Goal: Information Seeking & Learning: Learn about a topic

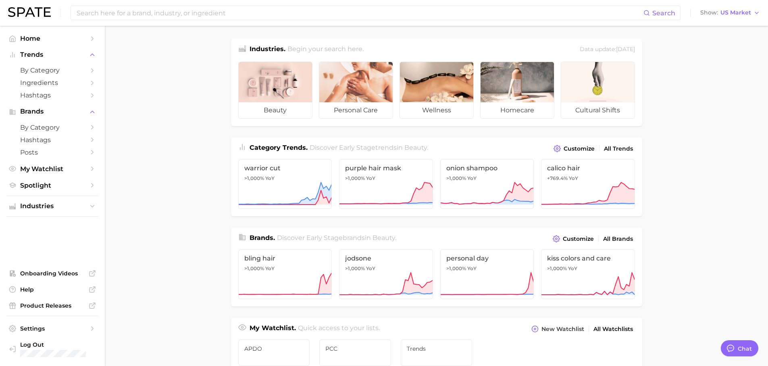
type textarea "x"
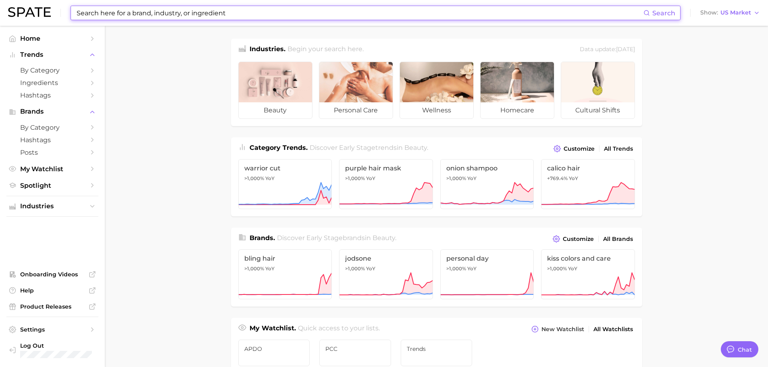
click at [123, 15] on input at bounding box center [360, 13] width 568 height 14
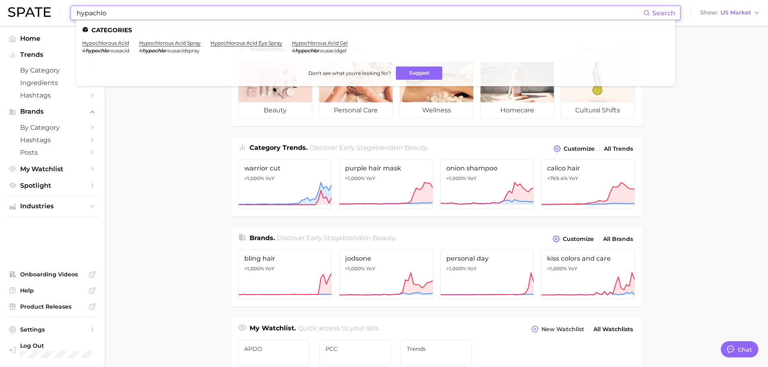
drag, startPoint x: 109, startPoint y: 15, endPoint x: 68, endPoint y: 8, distance: 41.6
click at [68, 8] on div "hypachlo Search Categories hypochlorous acid # hypochlo rousacid hypochlorous a…" at bounding box center [384, 13] width 752 height 26
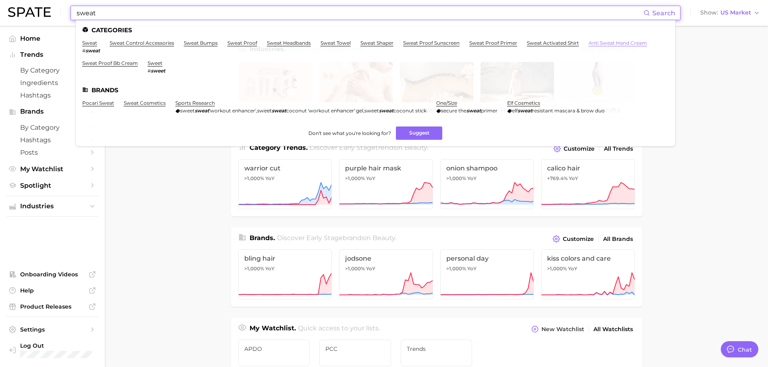
type input "sweat"
click at [619, 43] on link "anti sweat hand cream" at bounding box center [618, 43] width 58 height 6
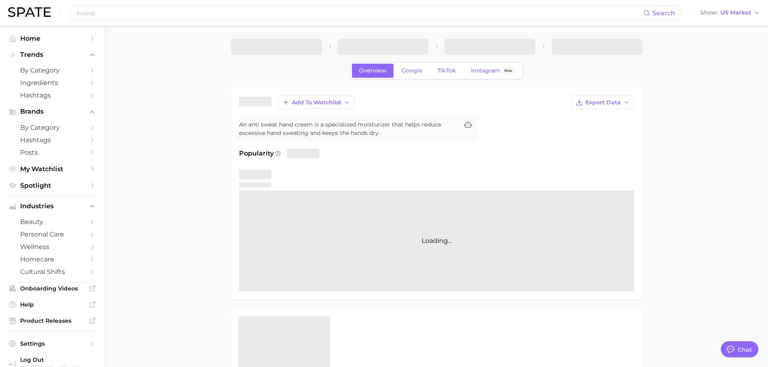
type textarea "x"
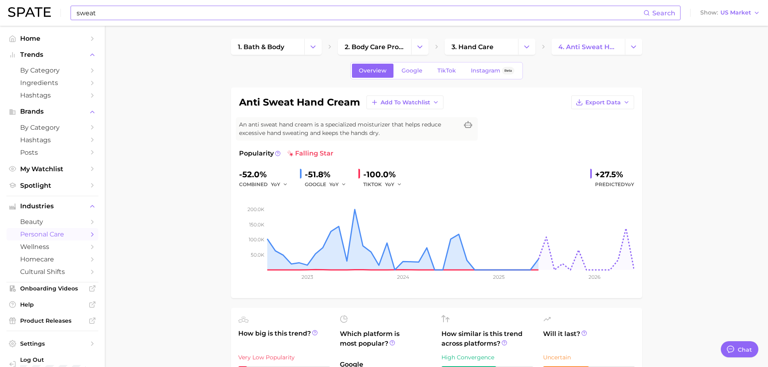
click at [105, 16] on input "sweat" at bounding box center [360, 13] width 568 height 14
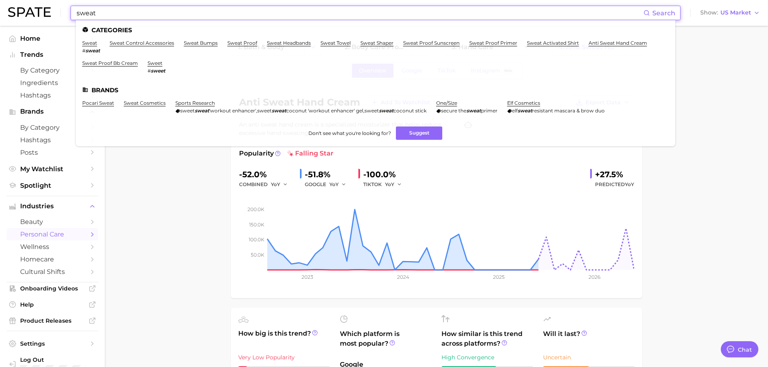
drag, startPoint x: 121, startPoint y: 16, endPoint x: 71, endPoint y: 3, distance: 51.5
click at [71, 3] on div "sweat Search Categories sweat # sweat sweat control accessories sweat bumps swe…" at bounding box center [384, 13] width 752 height 26
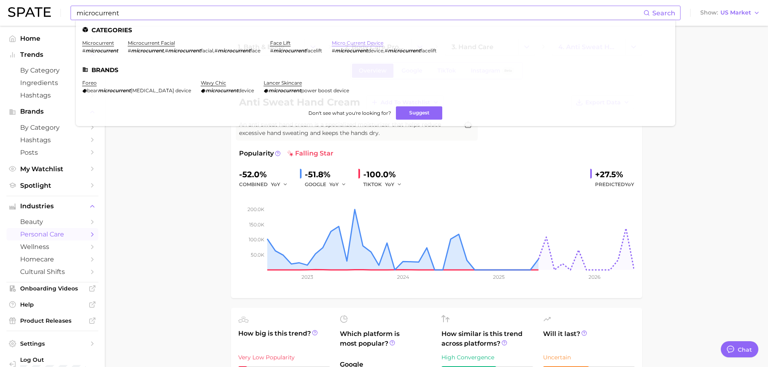
click at [373, 42] on link "micro current device" at bounding box center [358, 43] width 52 height 6
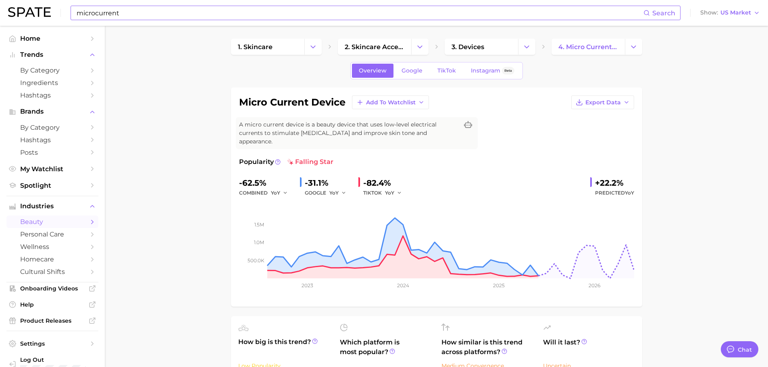
click at [117, 15] on input "microcurrent" at bounding box center [360, 13] width 568 height 14
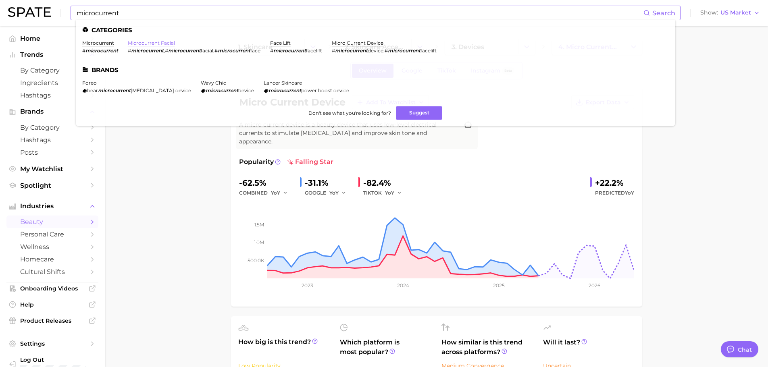
click at [169, 43] on link "microcurrent facial" at bounding box center [151, 43] width 47 height 6
click at [360, 40] on link "micro current device" at bounding box center [358, 43] width 52 height 6
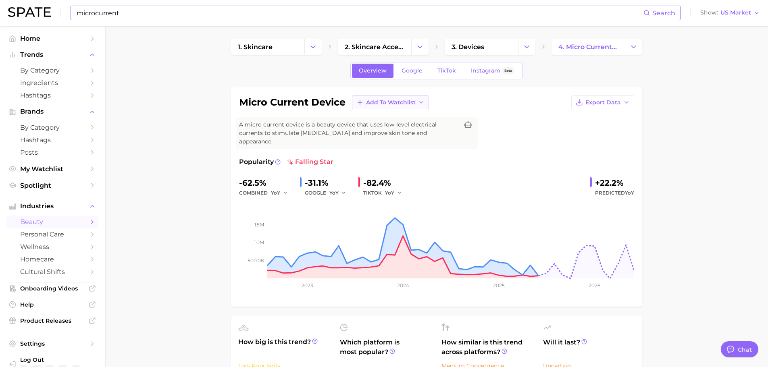
click at [380, 100] on span "Add to Watchlist" at bounding box center [391, 102] width 50 height 7
click at [385, 131] on span "Trends" at bounding box center [376, 132] width 20 height 7
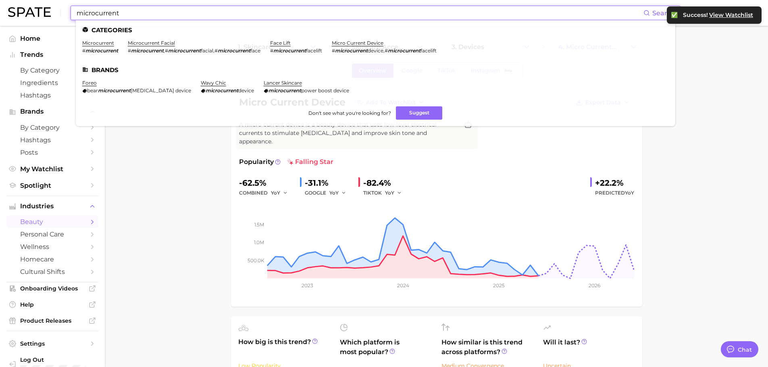
click at [137, 16] on input "microcurrent" at bounding box center [360, 13] width 568 height 14
drag, startPoint x: 137, startPoint y: 16, endPoint x: 58, endPoint y: 11, distance: 79.6
click at [58, 11] on div "microcurrent Search Categories microcurrent # microcurrent microcurrent facial …" at bounding box center [384, 13] width 752 height 26
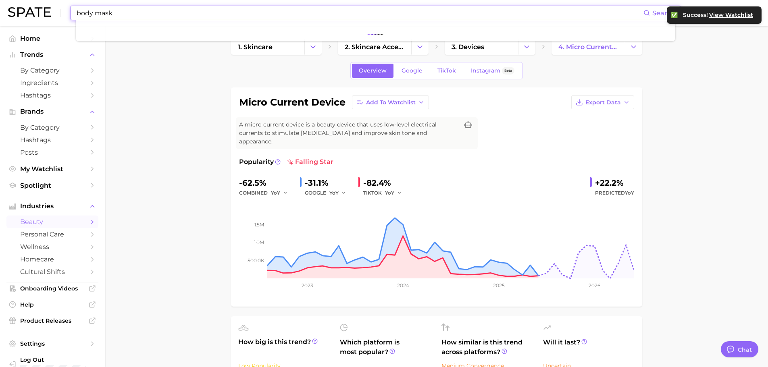
type input "body mask"
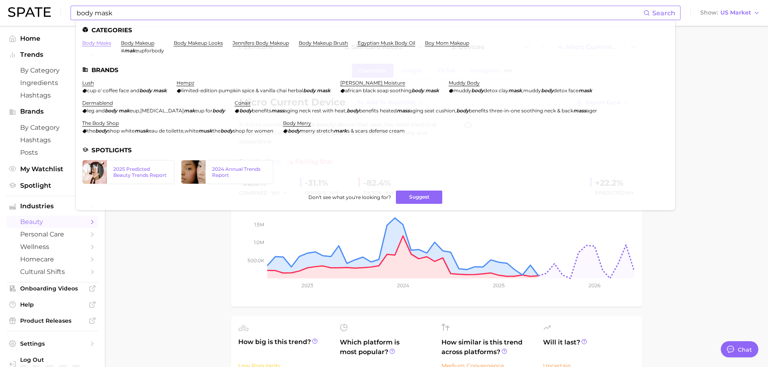
click at [98, 44] on link "body masks" at bounding box center [96, 43] width 29 height 6
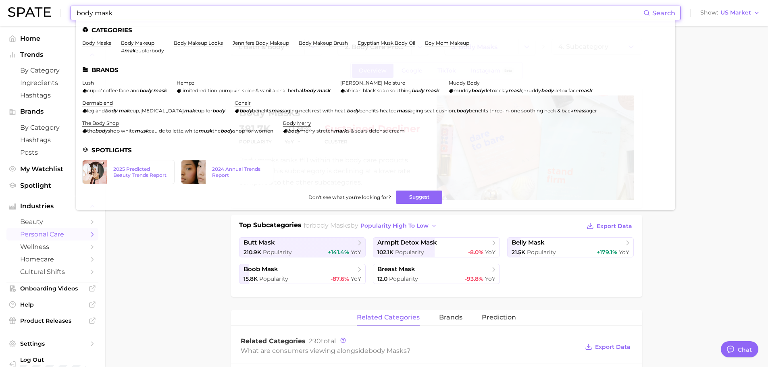
click at [90, 14] on input "body mask" at bounding box center [360, 13] width 568 height 14
drag, startPoint x: 97, startPoint y: 11, endPoint x: 133, endPoint y: 13, distance: 36.3
click at [133, 13] on input "body mask" at bounding box center [360, 13] width 568 height 14
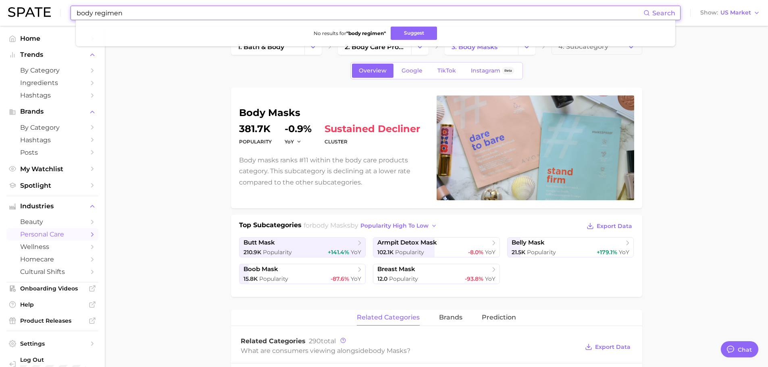
click at [94, 15] on input "body regimen" at bounding box center [360, 13] width 568 height 14
drag, startPoint x: 112, startPoint y: 12, endPoint x: 148, endPoint y: 11, distance: 35.5
click at [148, 11] on input "body care regimen" at bounding box center [360, 13] width 568 height 14
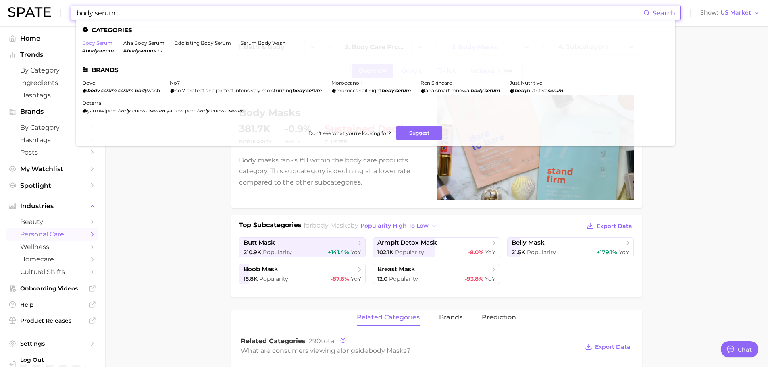
type input "body serum"
click at [106, 44] on link "body serum" at bounding box center [97, 43] width 30 height 6
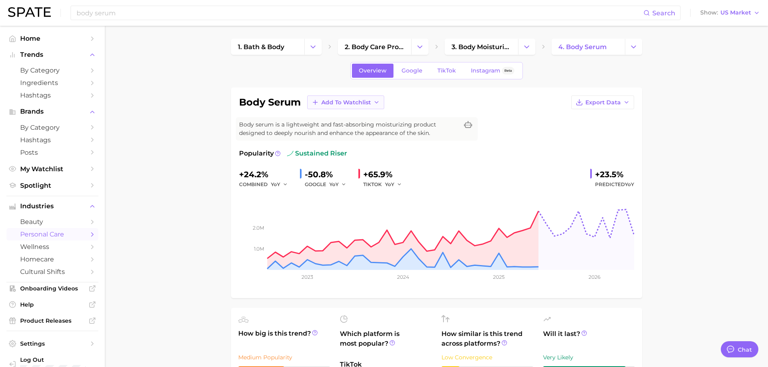
click at [350, 97] on button "Add to Watchlist" at bounding box center [345, 103] width 77 height 14
click at [341, 131] on button "Trends" at bounding box center [351, 132] width 89 height 15
click at [141, 19] on input "body serum" at bounding box center [360, 13] width 568 height 14
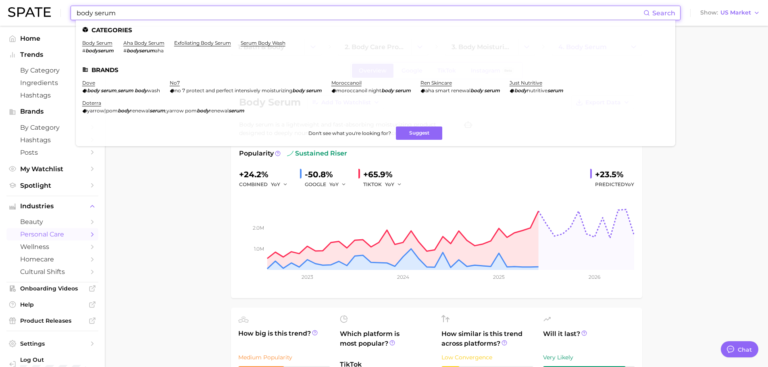
drag, startPoint x: 133, startPoint y: 16, endPoint x: 71, endPoint y: 9, distance: 62.5
click at [71, 9] on div "body serum Search Categories body serum # bodyserum aha body serum # bodyserum …" at bounding box center [376, 13] width 610 height 15
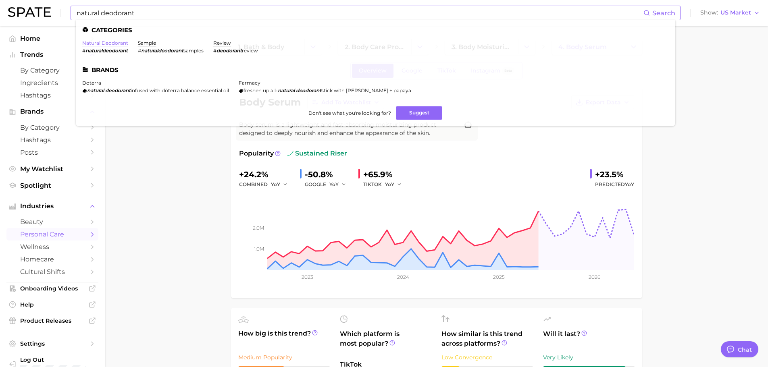
click at [108, 44] on link "natural deodorant" at bounding box center [105, 43] width 46 height 6
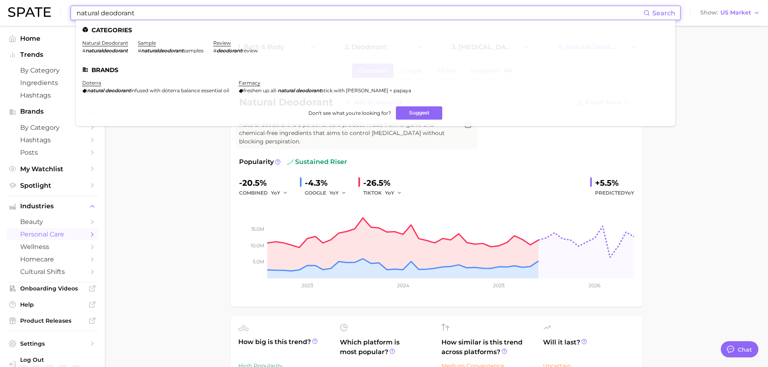
click at [94, 11] on input "natural deodorant" at bounding box center [360, 13] width 568 height 14
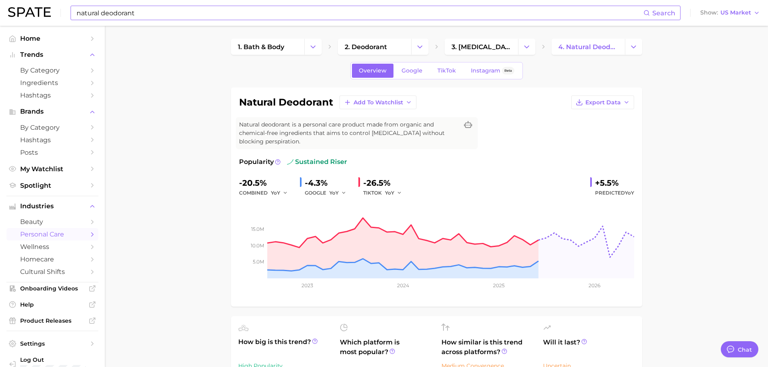
click at [104, 10] on input "natural deodorant" at bounding box center [360, 13] width 568 height 14
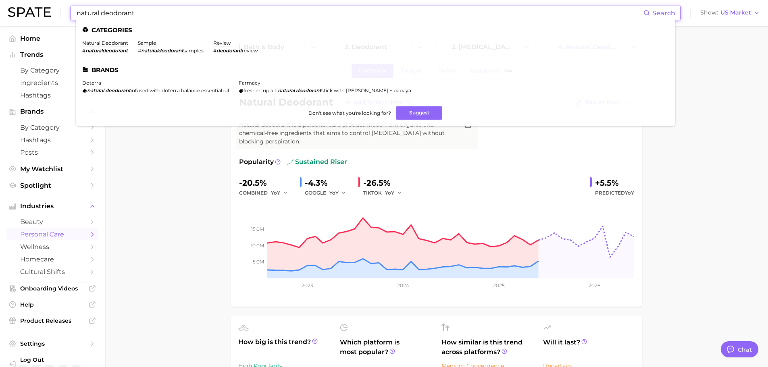
drag, startPoint x: 146, startPoint y: 14, endPoint x: 72, endPoint y: 4, distance: 74.8
click at [72, 4] on div "natural deodorant Search Categories natural deodorant # naturaldeodorant sample…" at bounding box center [384, 13] width 752 height 26
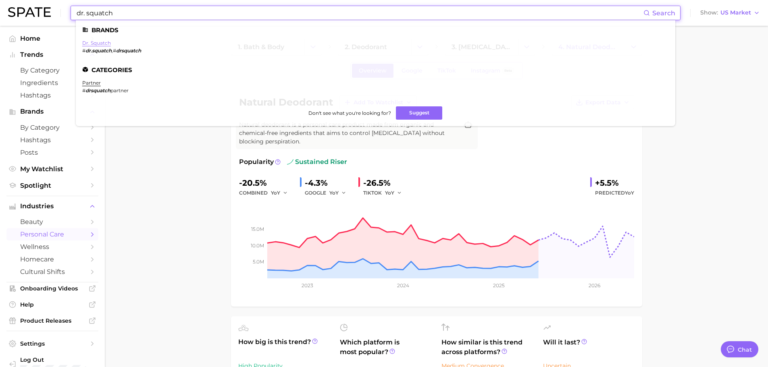
type input "dr. squatch"
click at [95, 44] on link "dr. squatch" at bounding box center [96, 43] width 29 height 6
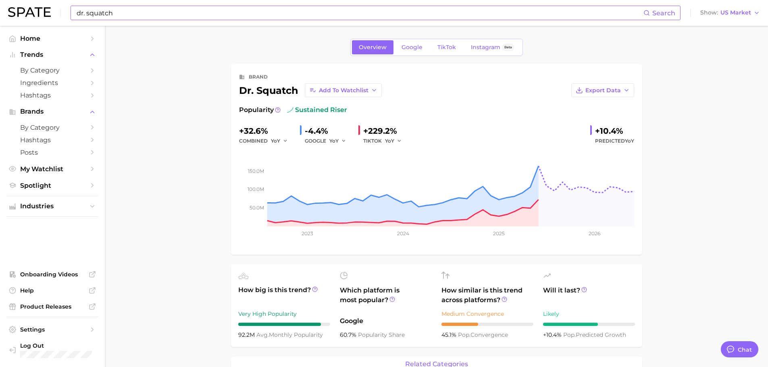
click at [204, 15] on input "dr. squatch" at bounding box center [360, 13] width 568 height 14
type input "d"
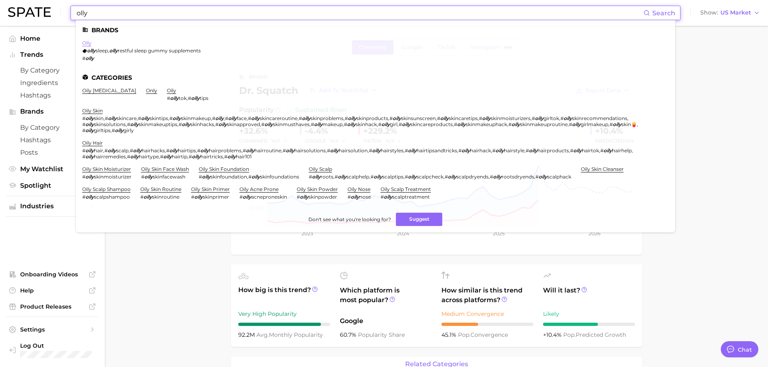
click at [90, 44] on link "olly" at bounding box center [86, 43] width 9 height 6
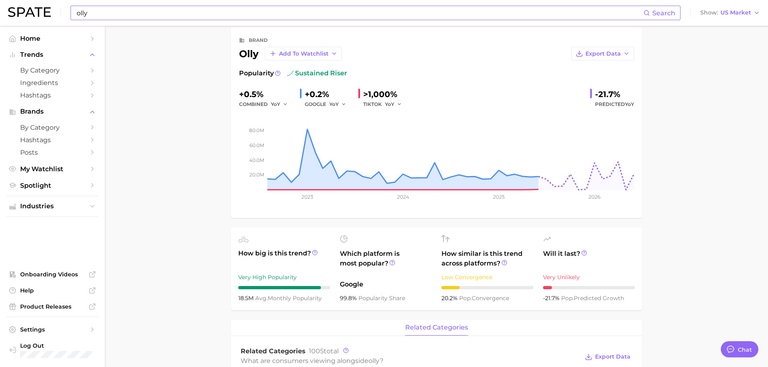
scroll to position [36, 0]
click at [323, 54] on span "Add to Watchlist" at bounding box center [304, 54] width 50 height 7
click at [300, 83] on button "Trends" at bounding box center [309, 84] width 89 height 15
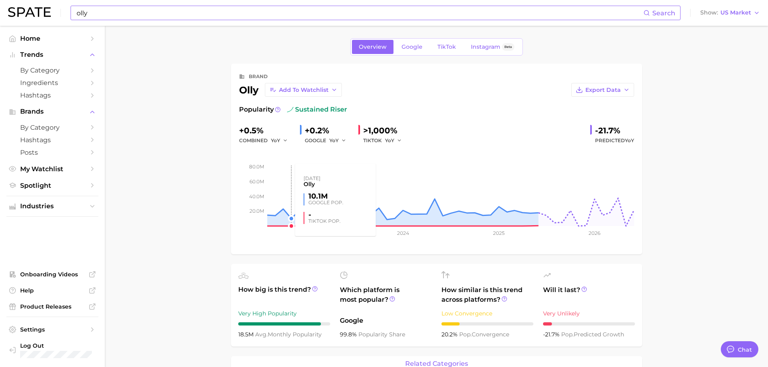
scroll to position [0, 0]
click at [176, 17] on input "olly" at bounding box center [360, 13] width 568 height 14
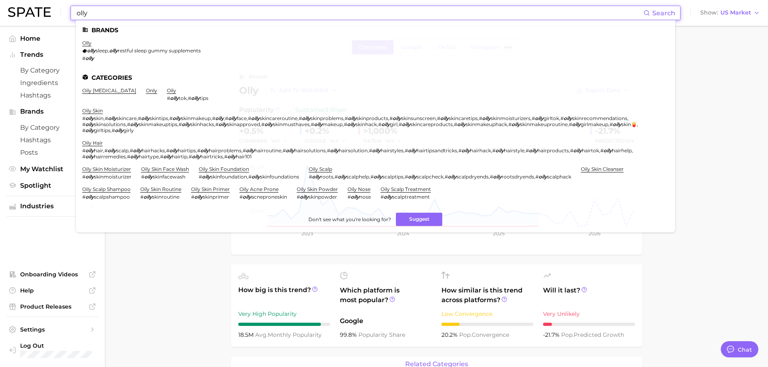
drag, startPoint x: 176, startPoint y: 17, endPoint x: 64, endPoint y: 12, distance: 112.2
click at [64, 12] on div "olly Search Brands olly olly sleep , olly restful sleep gummy supplements # oll…" at bounding box center [384, 13] width 752 height 26
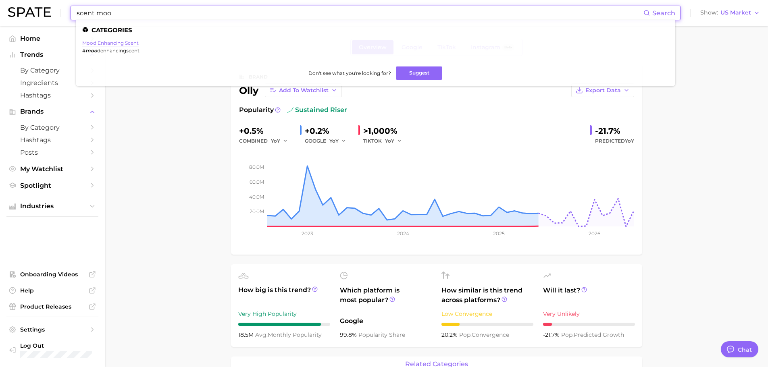
type input "scent moo"
click at [97, 42] on link "mood enhancing scent" at bounding box center [110, 43] width 56 height 6
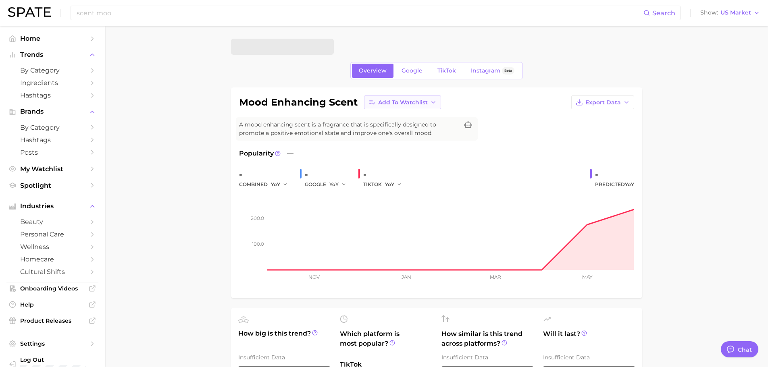
click at [417, 103] on span "Add to Watchlist" at bounding box center [403, 102] width 50 height 7
click at [417, 98] on button "Add to Watchlist" at bounding box center [402, 103] width 77 height 14
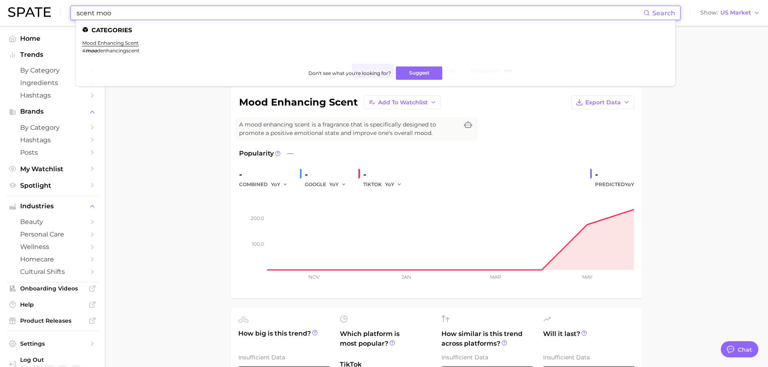
click at [210, 14] on input "scent moo" at bounding box center [360, 13] width 568 height 14
drag, startPoint x: 77, startPoint y: 13, endPoint x: 168, endPoint y: 13, distance: 91.1
click at [168, 13] on input "scent moo" at bounding box center [360, 13] width 568 height 14
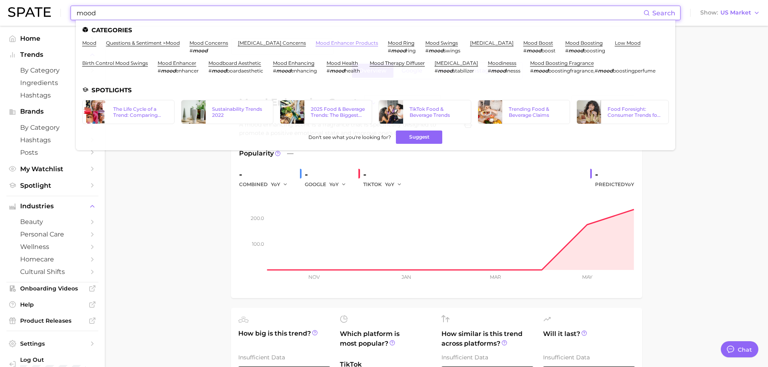
type input "mood"
click at [341, 40] on link "mood enhancer products" at bounding box center [347, 43] width 62 height 6
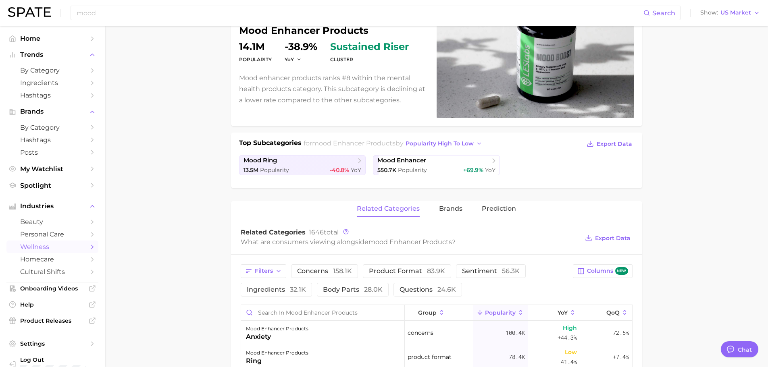
scroll to position [81, 0]
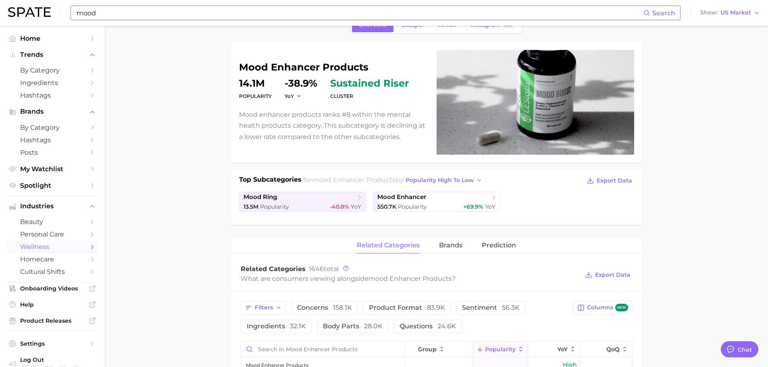
click at [144, 9] on input "mood" at bounding box center [360, 13] width 568 height 14
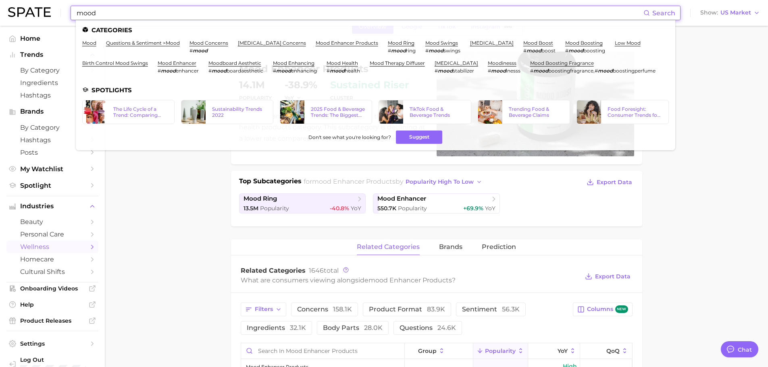
scroll to position [44, 0]
click at [196, 61] on link "mood enhancer" at bounding box center [177, 63] width 39 height 6
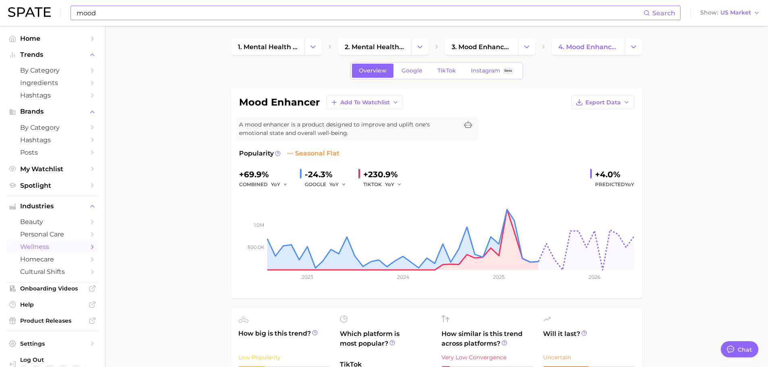
click at [167, 12] on input "mood" at bounding box center [360, 13] width 568 height 14
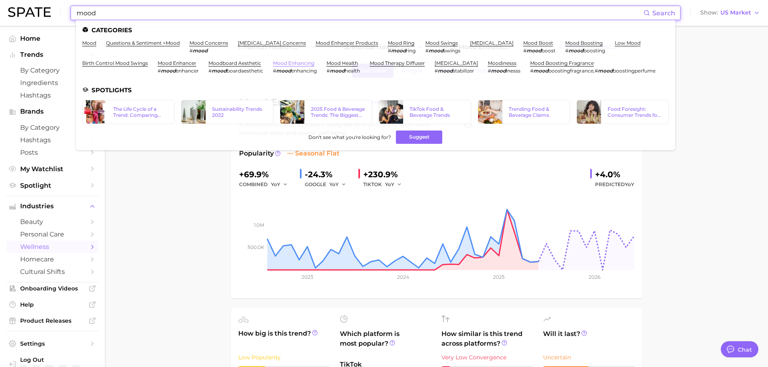
click at [314, 62] on link "mood enhancing" at bounding box center [294, 63] width 42 height 6
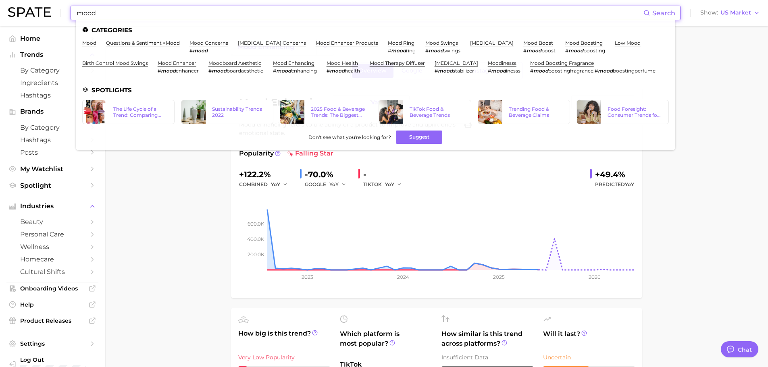
click at [203, 14] on input "mood" at bounding box center [360, 13] width 568 height 14
click at [603, 41] on link "mood boosting" at bounding box center [583, 43] width 37 height 6
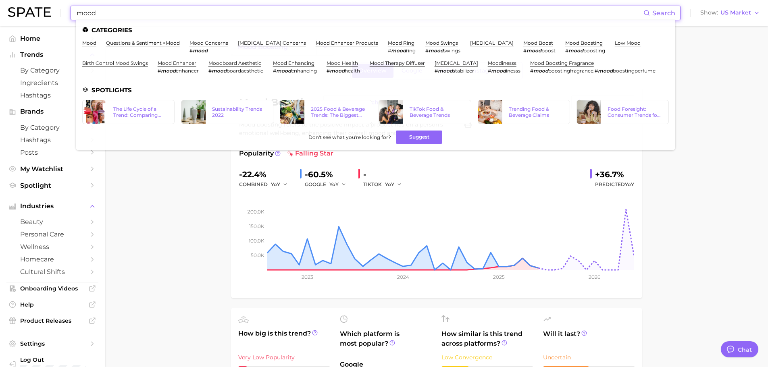
click at [199, 15] on input "mood" at bounding box center [360, 13] width 568 height 14
click at [553, 43] on link "mood boost" at bounding box center [538, 43] width 30 height 6
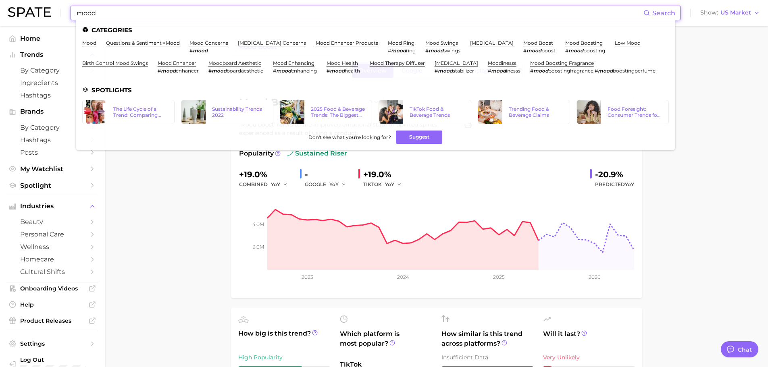
click at [109, 12] on input "mood" at bounding box center [360, 13] width 568 height 14
click at [312, 63] on link "mood enhancing" at bounding box center [294, 63] width 42 height 6
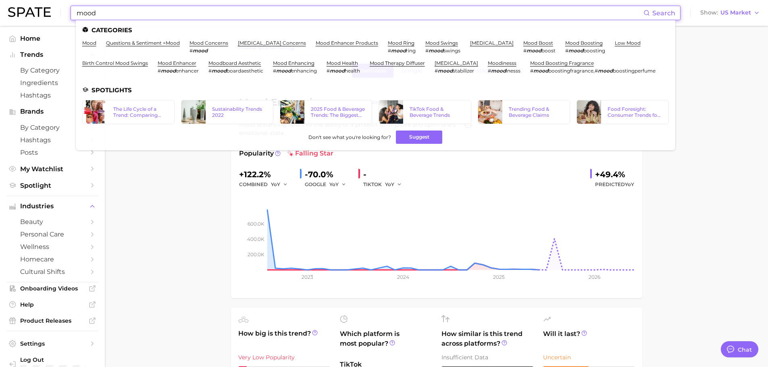
click at [198, 12] on input "mood" at bounding box center [360, 13] width 568 height 14
click at [196, 62] on link "mood enhancer" at bounding box center [177, 63] width 39 height 6
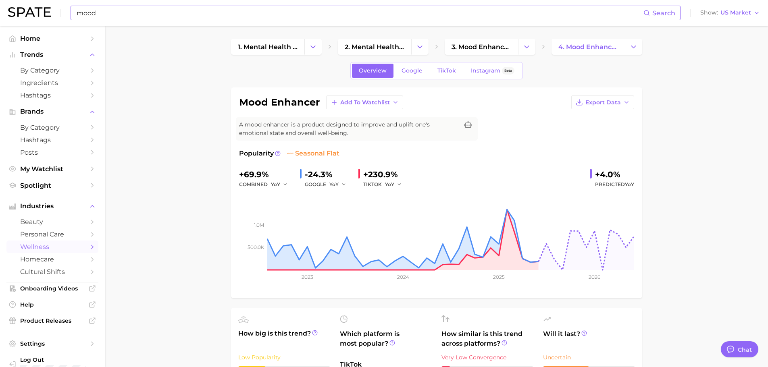
click at [100, 21] on div "mood Search Show US Market" at bounding box center [384, 13] width 752 height 26
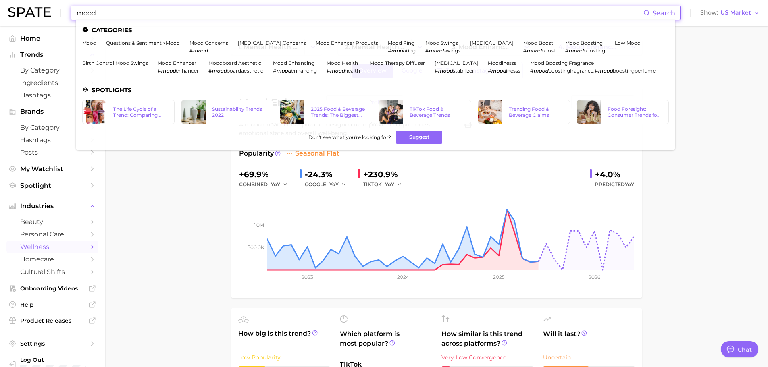
drag, startPoint x: 102, startPoint y: 16, endPoint x: 71, endPoint y: 12, distance: 30.8
click at [71, 12] on div "mood Search Categories mood questions & sentiment > mood mood concerns # mood m…" at bounding box center [376, 13] width 610 height 15
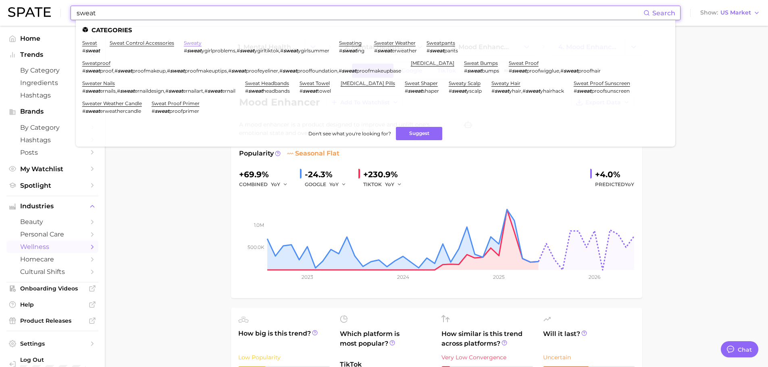
click at [192, 44] on link "sweaty" at bounding box center [193, 43] width 18 height 6
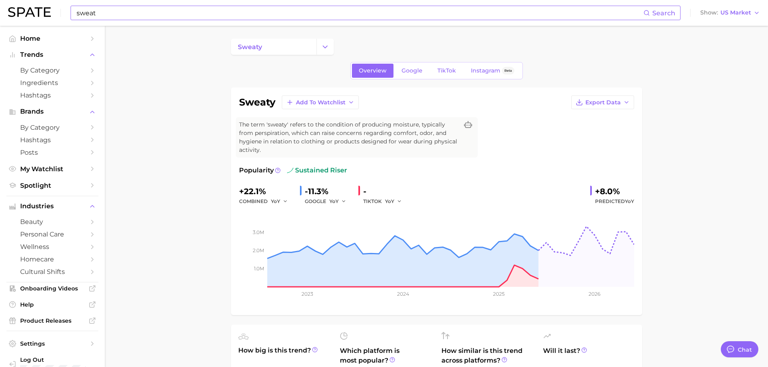
click at [117, 16] on input "sweat" at bounding box center [360, 13] width 568 height 14
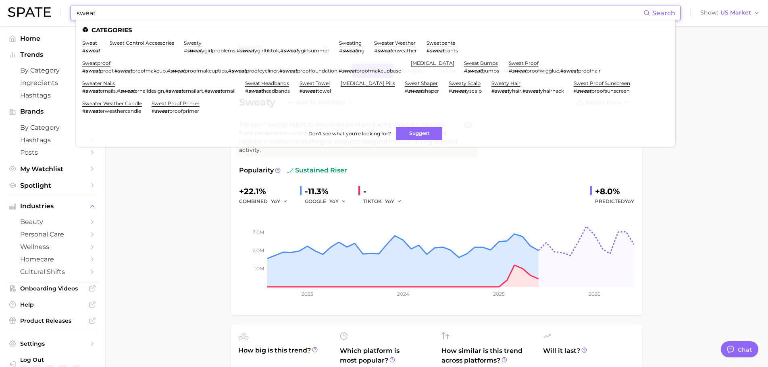
drag, startPoint x: 117, startPoint y: 16, endPoint x: 69, endPoint y: 10, distance: 47.9
click at [69, 10] on div "sweat Search Categories sweat # sweat sweat control accessories sweaty # sweat …" at bounding box center [384, 13] width 752 height 26
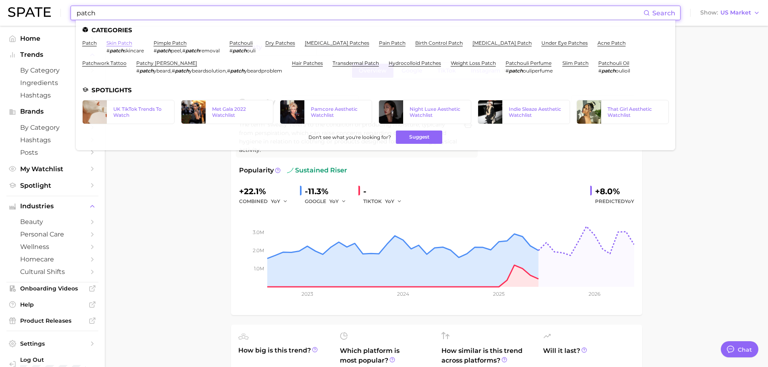
click at [117, 42] on link "skin patch" at bounding box center [119, 43] width 26 height 6
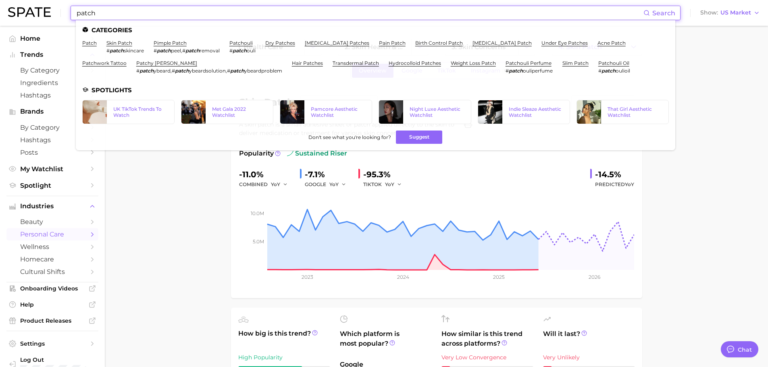
click at [139, 15] on input "patch" at bounding box center [360, 13] width 568 height 14
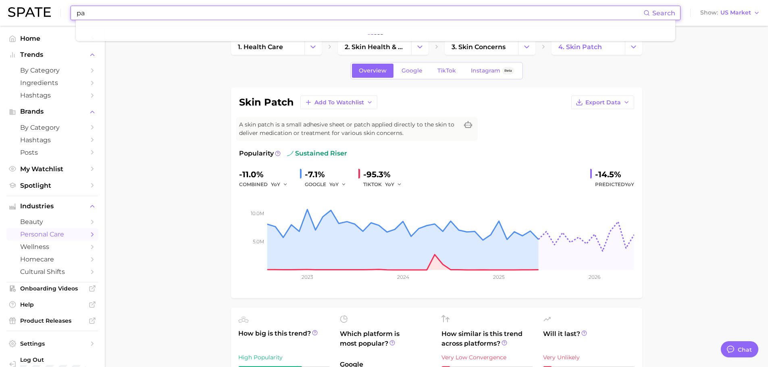
type input "p"
type input "milkshake"
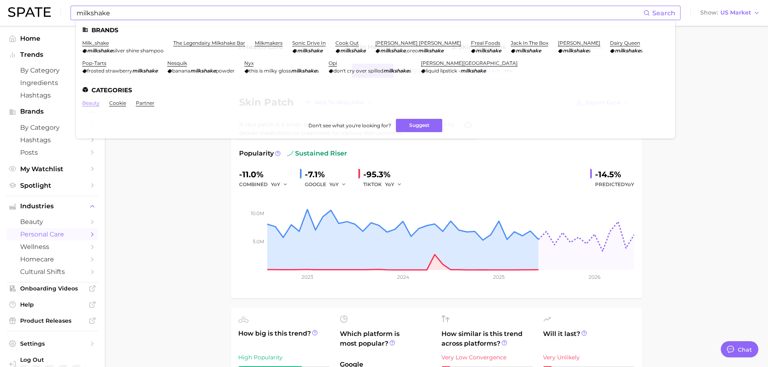
click at [94, 103] on link "beauty" at bounding box center [90, 103] width 17 height 6
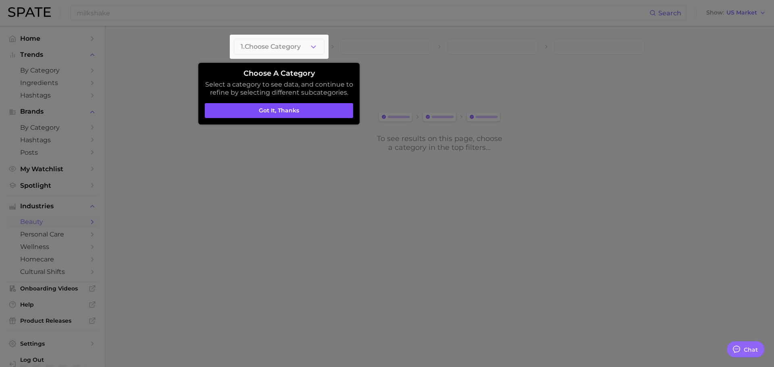
click at [240, 112] on button "Got it, thanks" at bounding box center [279, 110] width 148 height 15
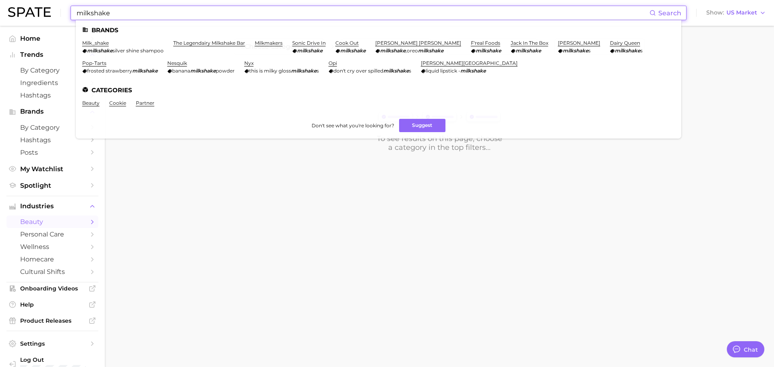
click at [128, 15] on input "milkshake" at bounding box center [363, 13] width 574 height 14
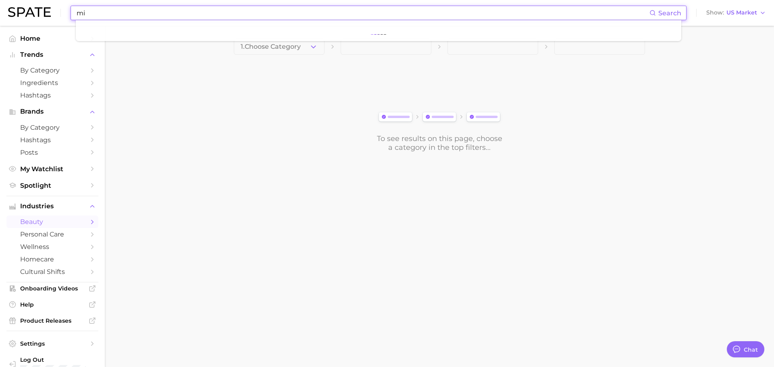
type input "m"
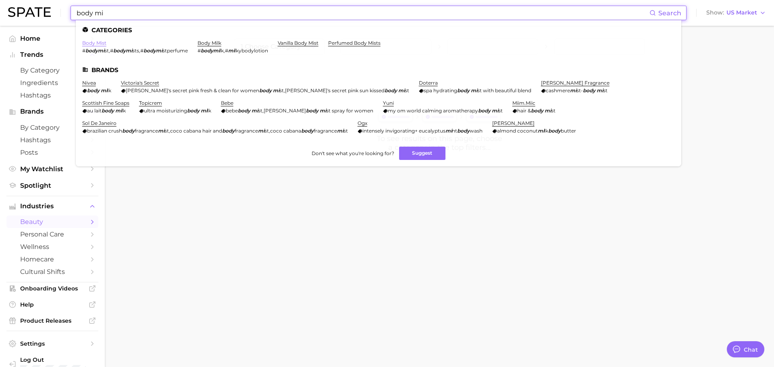
type input "body mi"
click at [95, 42] on link "body mist" at bounding box center [94, 43] width 24 height 6
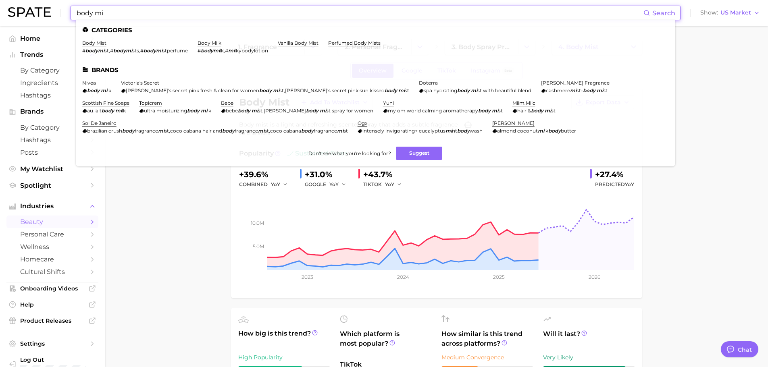
click at [152, 11] on input "body mi" at bounding box center [360, 13] width 568 height 14
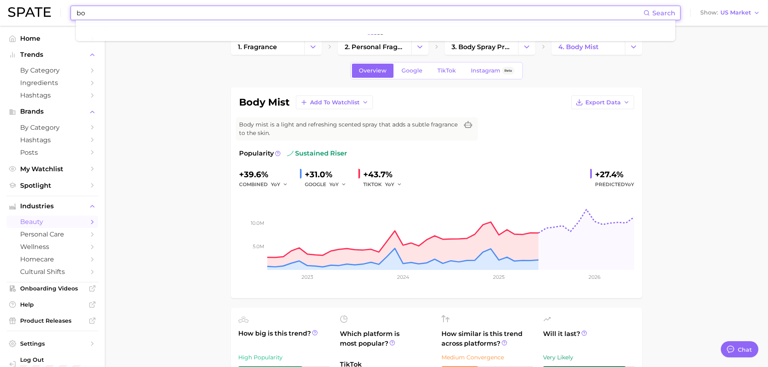
type input "b"
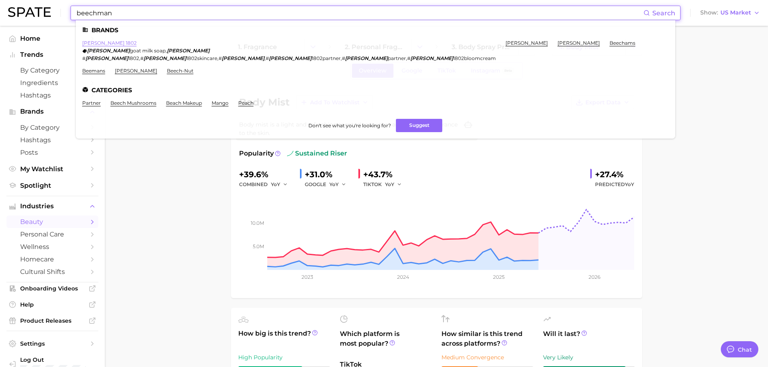
type input "beechman"
click at [106, 42] on link "beekman 1802" at bounding box center [109, 43] width 54 height 6
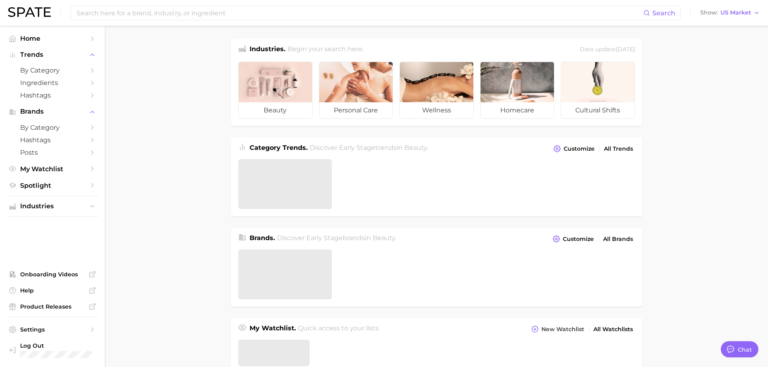
type textarea "x"
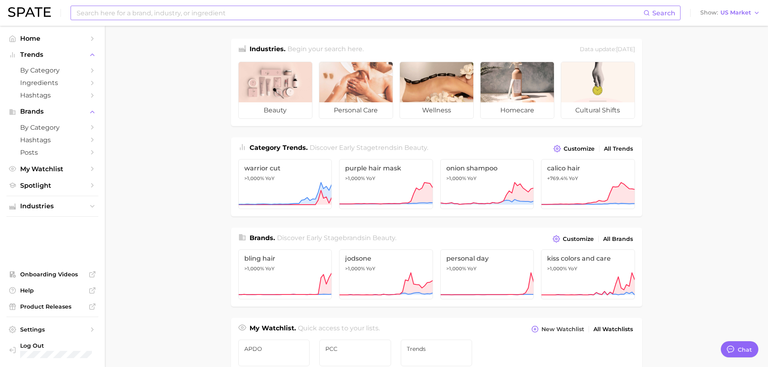
click at [138, 13] on input at bounding box center [360, 13] width 568 height 14
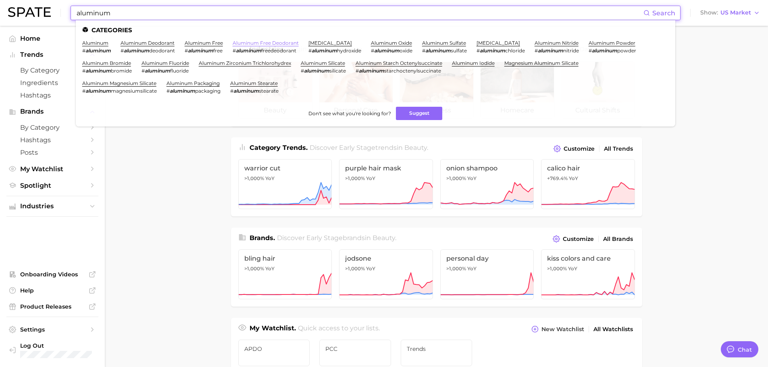
type input "aluminum"
click at [262, 42] on link "aluminum free deodorant" at bounding box center [266, 43] width 66 height 6
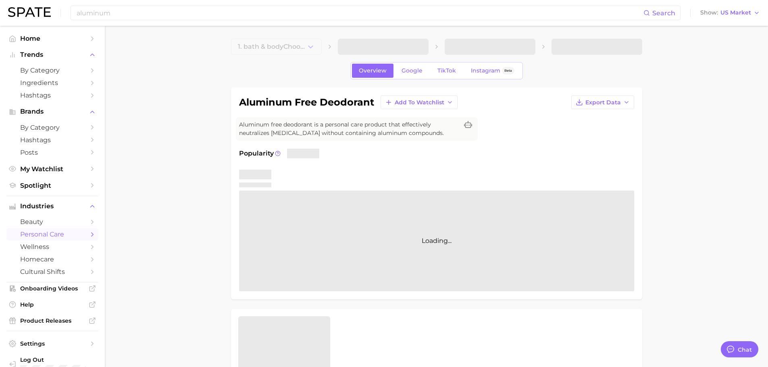
type textarea "x"
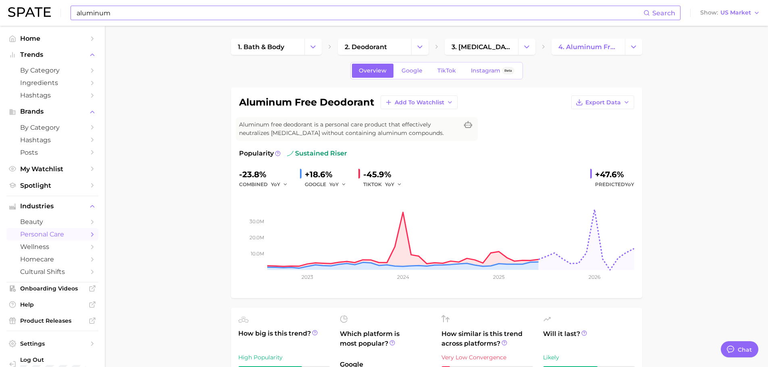
click at [121, 16] on input "aluminum" at bounding box center [360, 13] width 568 height 14
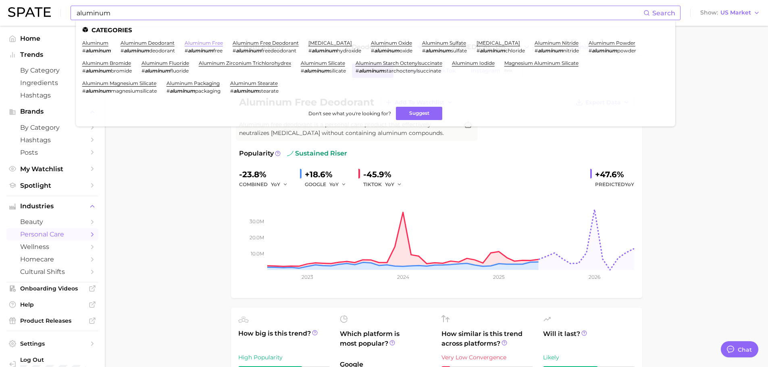
click at [217, 43] on link "aluminum free" at bounding box center [204, 43] width 38 height 6
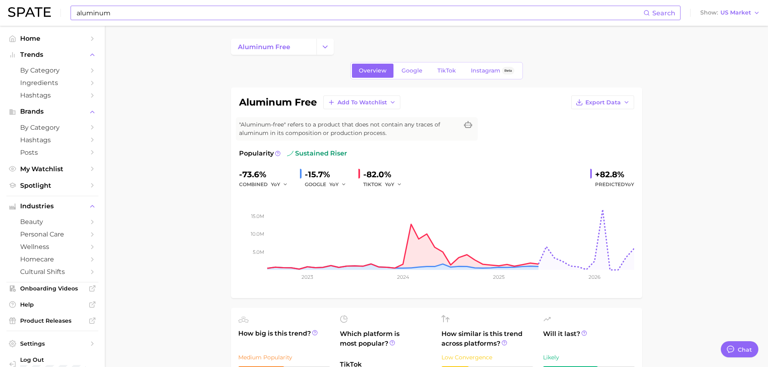
click at [137, 18] on input "aluminum" at bounding box center [360, 13] width 568 height 14
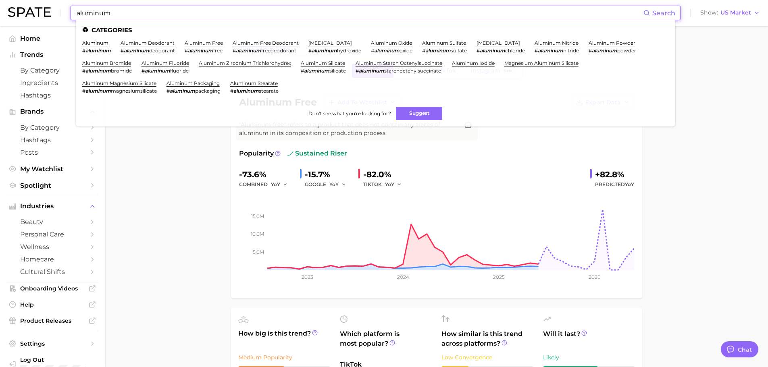
drag, startPoint x: 137, startPoint y: 18, endPoint x: 74, endPoint y: 8, distance: 63.3
click at [74, 8] on div "aluminum Search Categories aluminum # aluminum aluminum deodorant # aluminum de…" at bounding box center [376, 13] width 610 height 15
click at [131, 10] on input "aluminum" at bounding box center [360, 13] width 568 height 14
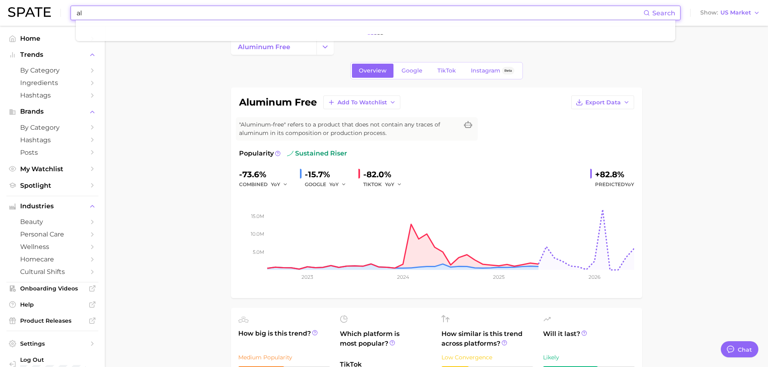
type input "a"
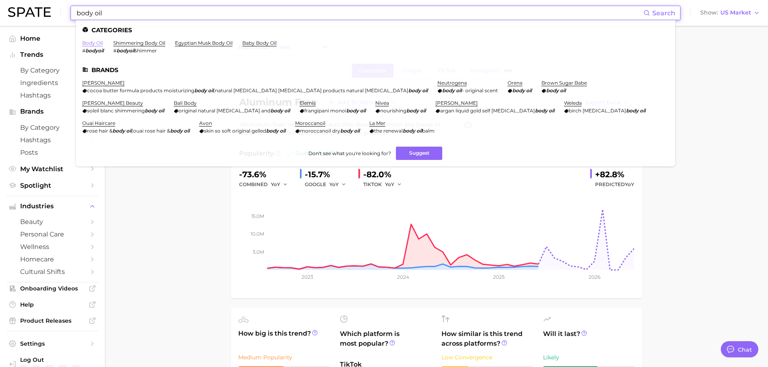
click at [93, 44] on link "body oil" at bounding box center [92, 43] width 21 height 6
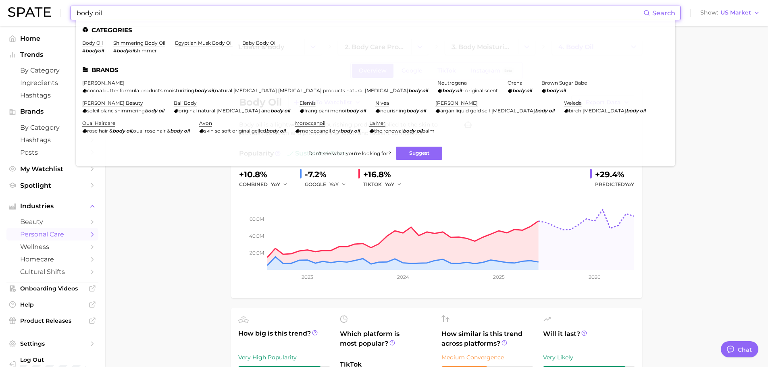
click at [129, 12] on input "body oil" at bounding box center [360, 13] width 568 height 14
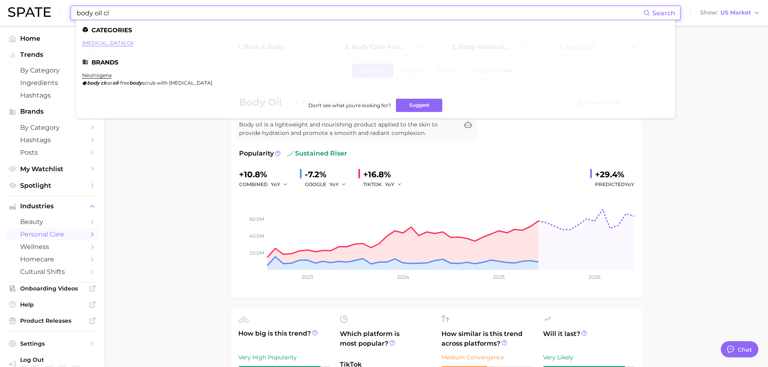
click at [86, 45] on link "[MEDICAL_DATA] oil" at bounding box center [107, 43] width 51 height 6
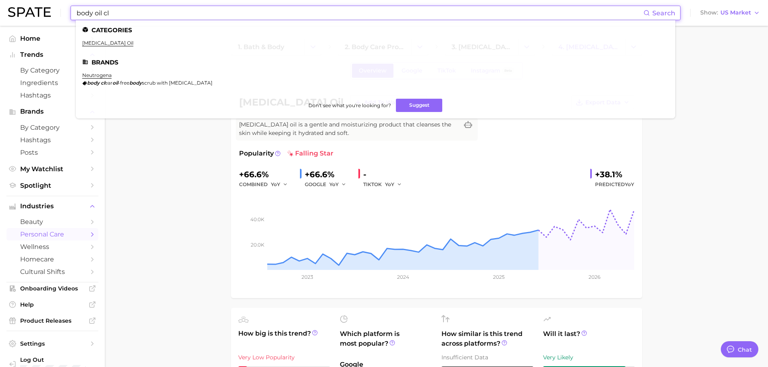
click at [152, 17] on input "body oil cl" at bounding box center [360, 13] width 568 height 14
drag, startPoint x: 77, startPoint y: 13, endPoint x: 175, endPoint y: 13, distance: 97.2
click at [175, 13] on input "body oil cl" at bounding box center [360, 13] width 568 height 14
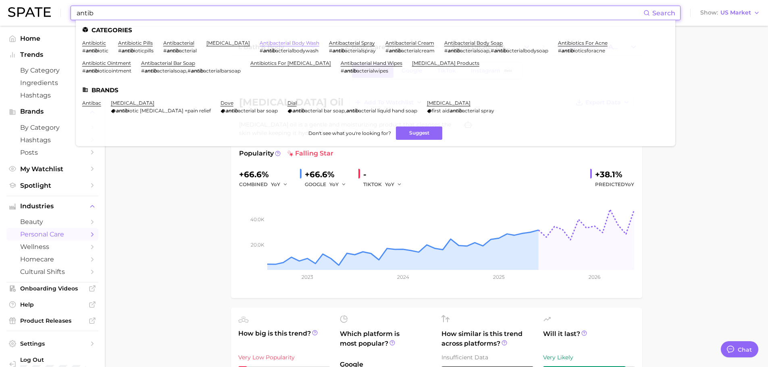
type input "antib"
click at [296, 42] on link "antibacterial body wash" at bounding box center [290, 43] width 60 height 6
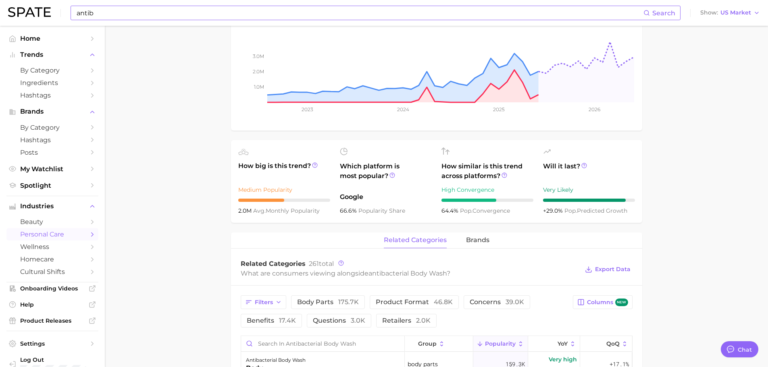
scroll to position [210, 0]
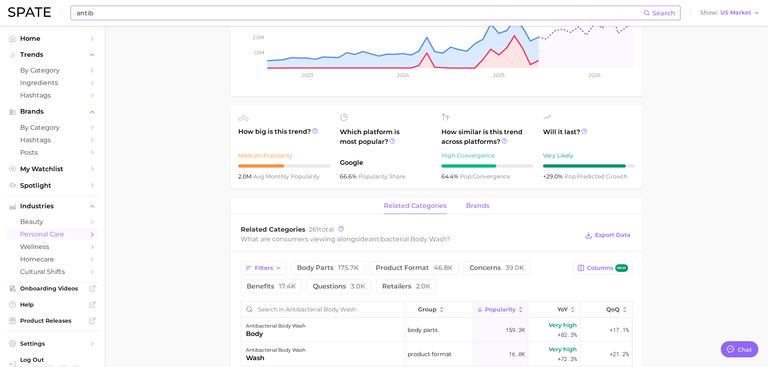
click at [478, 206] on span "brands" at bounding box center [477, 205] width 23 height 7
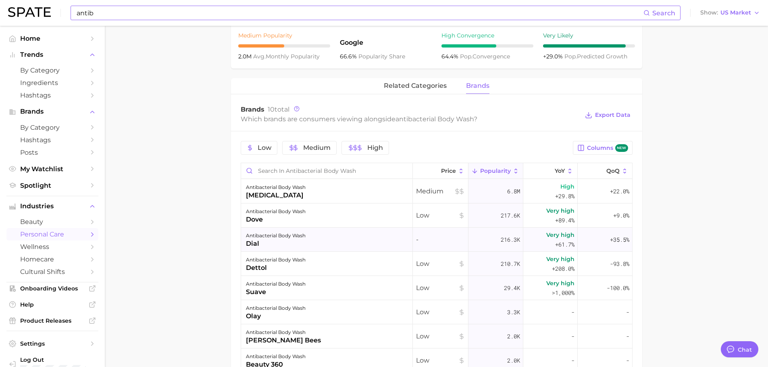
scroll to position [331, 0]
click at [264, 194] on div "[MEDICAL_DATA]" at bounding box center [276, 195] width 60 height 10
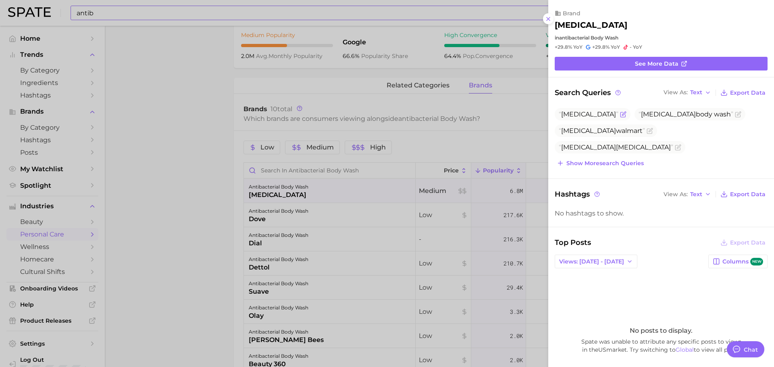
click at [571, 110] on span "[MEDICAL_DATA]" at bounding box center [588, 114] width 55 height 8
click at [620, 115] on icon "Flag as miscategorized or irrelevant" at bounding box center [623, 114] width 6 height 6
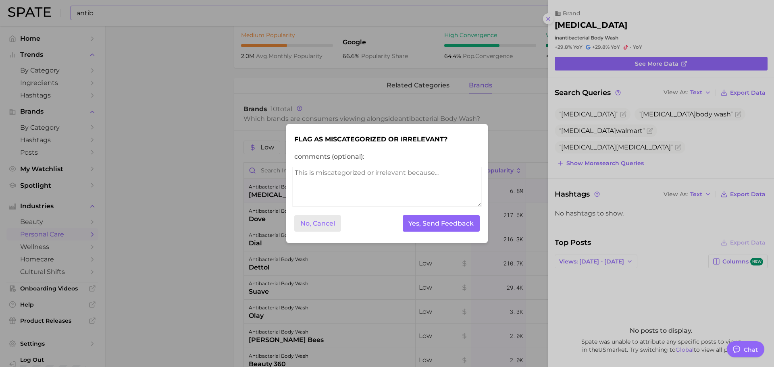
click at [321, 225] on button "No, Cancel" at bounding box center [317, 223] width 47 height 17
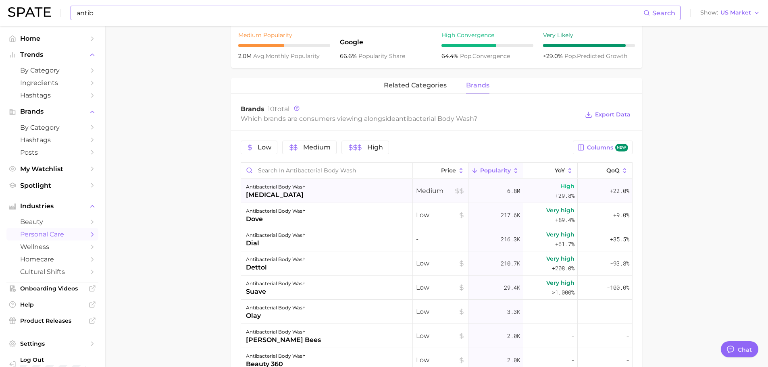
click at [269, 194] on div "[MEDICAL_DATA]" at bounding box center [276, 195] width 60 height 10
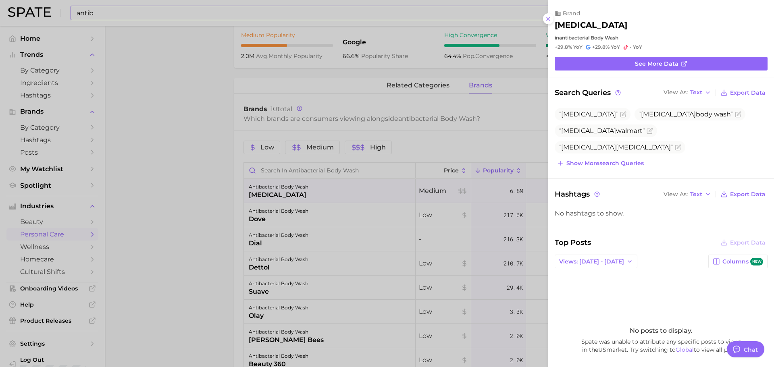
click at [63, 163] on div at bounding box center [387, 183] width 774 height 367
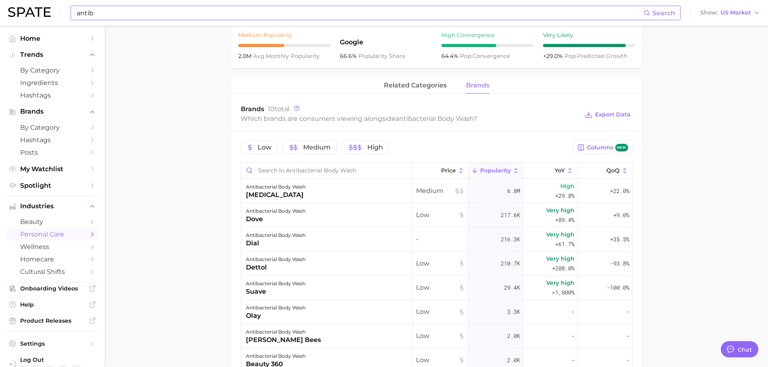
click at [57, 167] on span "My Watchlist" at bounding box center [52, 169] width 65 height 8
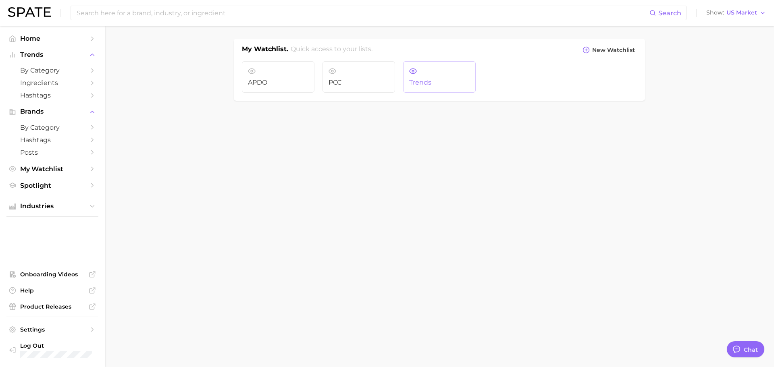
click at [442, 70] on link "Trends" at bounding box center [439, 76] width 73 height 31
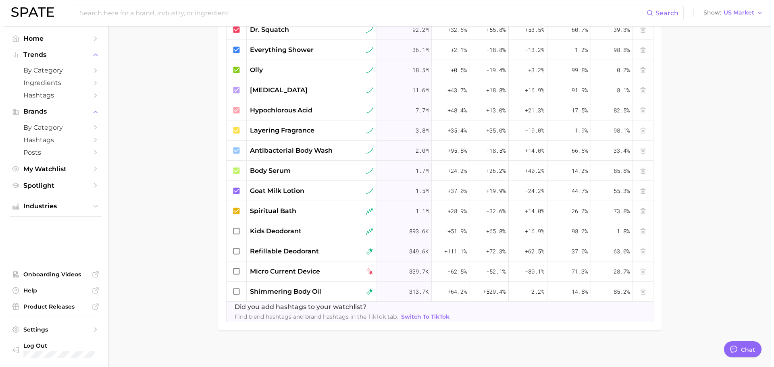
scroll to position [379, 0]
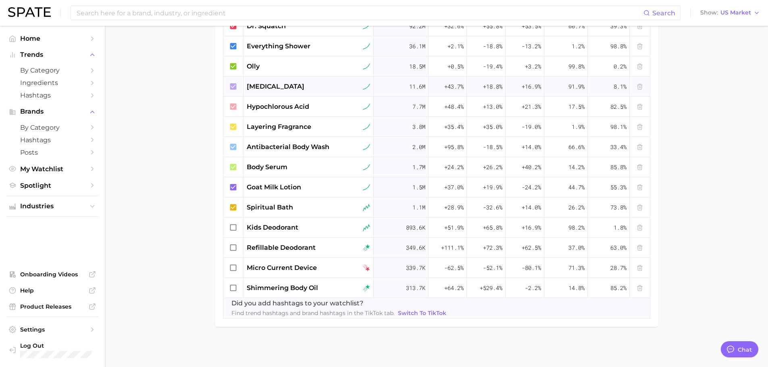
click at [262, 86] on span "[MEDICAL_DATA]" at bounding box center [276, 87] width 58 height 10
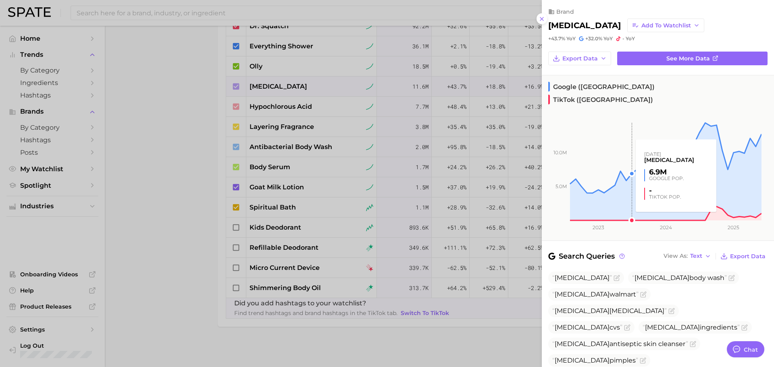
click at [628, 140] on rect at bounding box center [652, 162] width 220 height 118
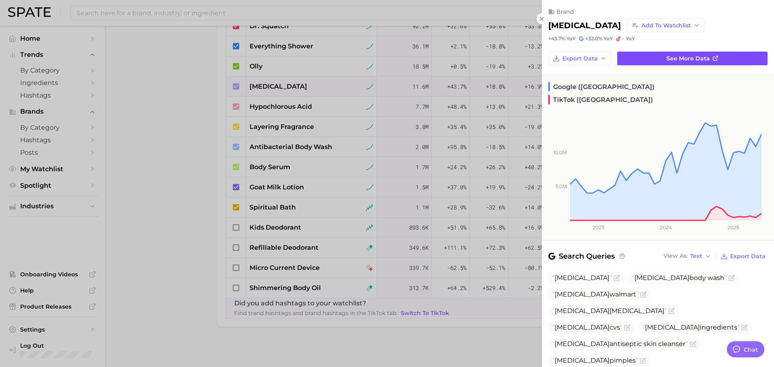
click at [677, 53] on link "See more data" at bounding box center [692, 59] width 150 height 14
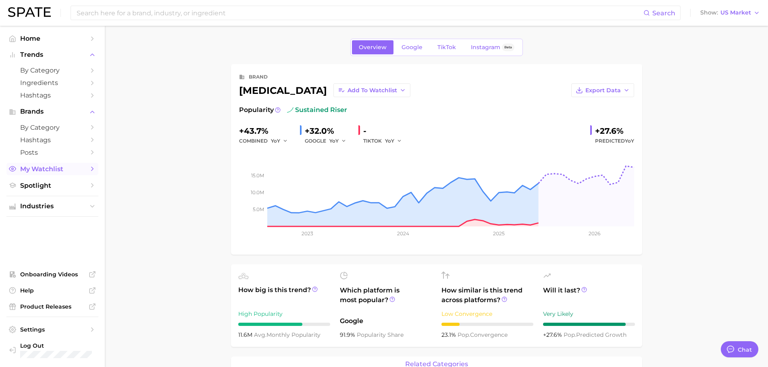
click at [54, 167] on span "My Watchlist" at bounding box center [52, 169] width 65 height 8
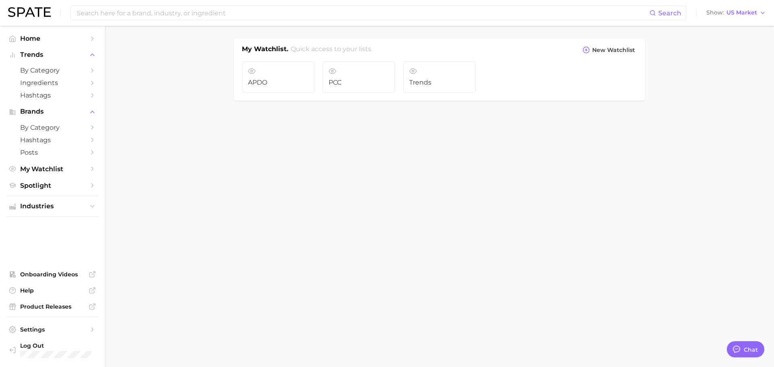
click at [54, 167] on span "My Watchlist" at bounding box center [52, 169] width 65 height 8
click at [445, 82] on span "Trends" at bounding box center [439, 82] width 60 height 7
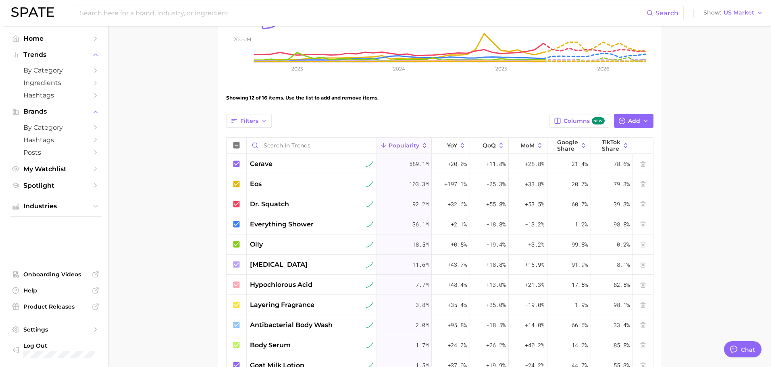
scroll to position [202, 0]
click at [252, 246] on span "olly" at bounding box center [253, 244] width 13 height 10
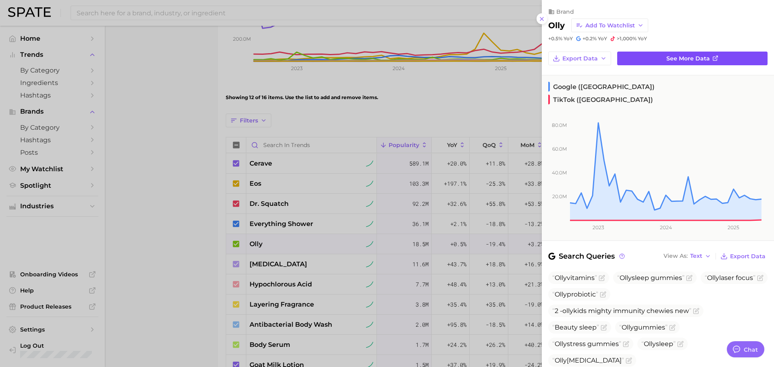
click at [641, 57] on link "See more data" at bounding box center [692, 59] width 150 height 14
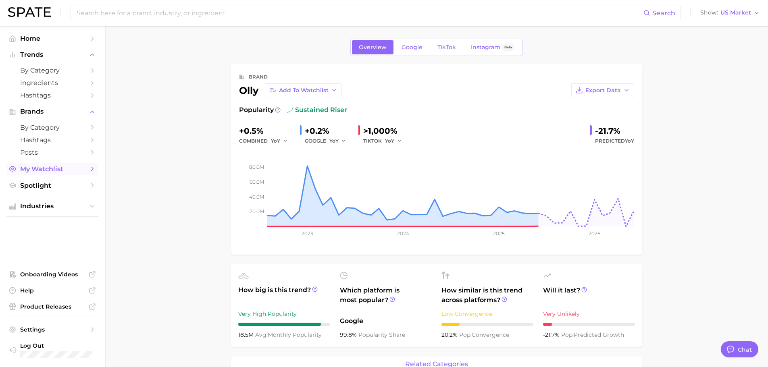
click at [33, 167] on span "My Watchlist" at bounding box center [52, 169] width 65 height 8
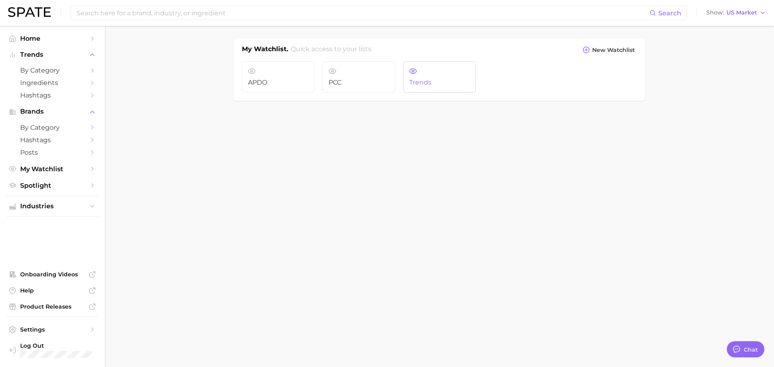
click at [465, 77] on link "Trends" at bounding box center [439, 76] width 73 height 31
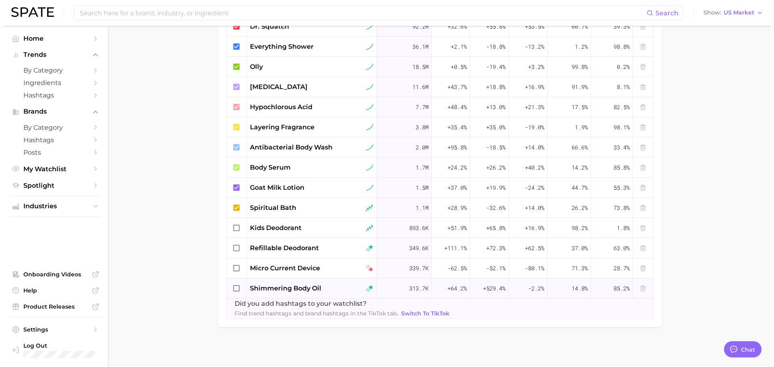
scroll to position [379, 0]
click at [275, 288] on span "shimmering body oil" at bounding box center [282, 288] width 71 height 10
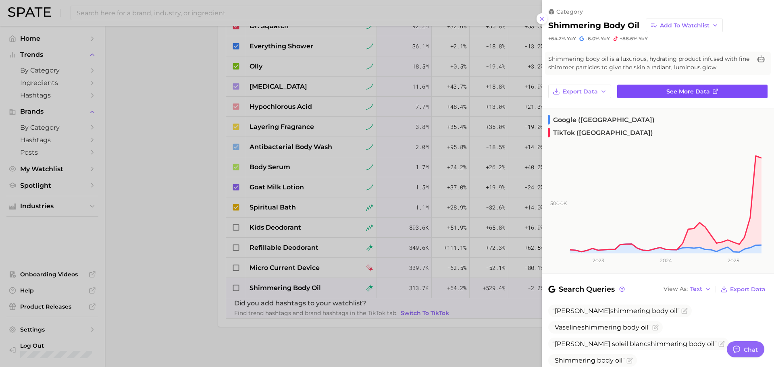
click at [660, 87] on link "See more data" at bounding box center [692, 92] width 150 height 14
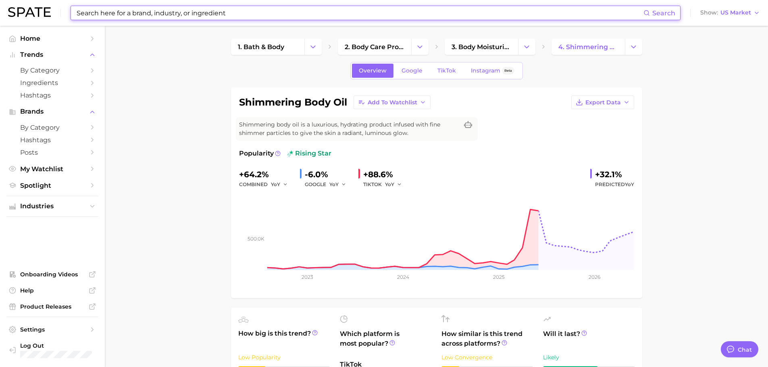
click at [112, 16] on input at bounding box center [360, 13] width 568 height 14
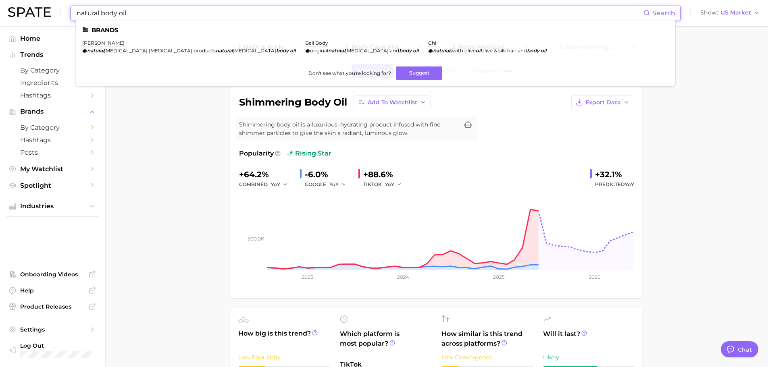
click at [152, 15] on input "natural body oil" at bounding box center [360, 13] width 568 height 14
drag, startPoint x: 78, startPoint y: 14, endPoint x: 167, endPoint y: 17, distance: 88.8
click at [167, 17] on input "natural body oil" at bounding box center [360, 13] width 568 height 14
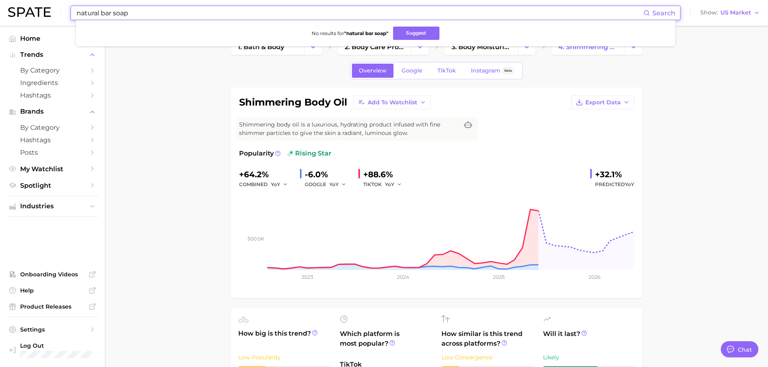
click at [101, 12] on input "natural bar soap" at bounding box center [360, 13] width 568 height 14
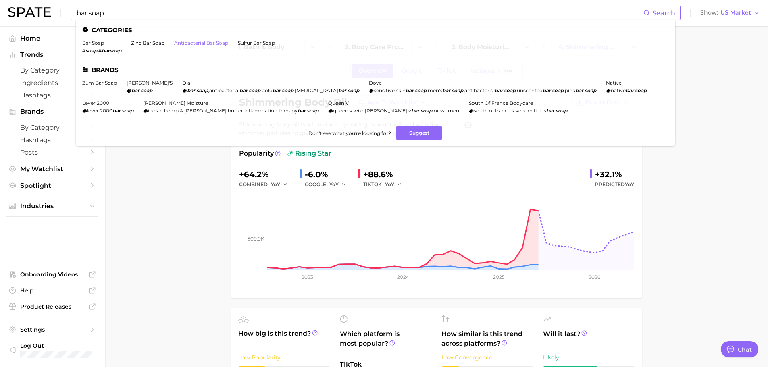
click at [207, 42] on link "antibacterial bar soap" at bounding box center [201, 43] width 54 height 6
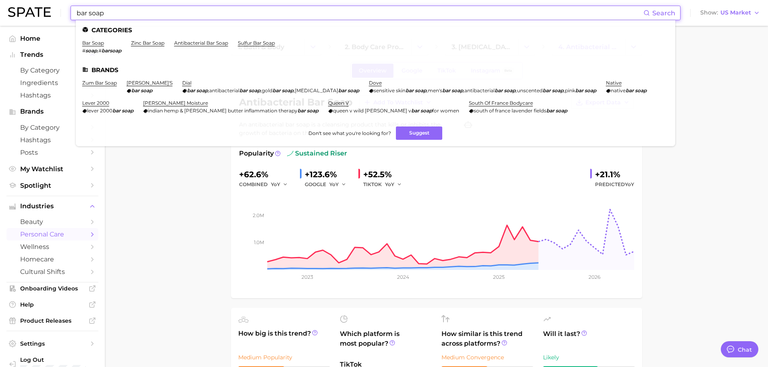
drag, startPoint x: 249, startPoint y: 10, endPoint x: 63, endPoint y: 10, distance: 186.3
click at [63, 10] on div "bar soap Search Categories bar soap # soap , # barsoap zinc bar soap antibacter…" at bounding box center [384, 13] width 752 height 26
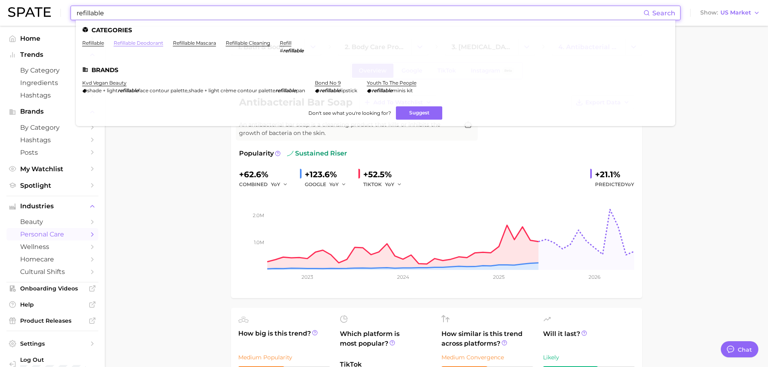
type input "refillable"
click at [140, 43] on link "refillable deodorant" at bounding box center [139, 43] width 50 height 6
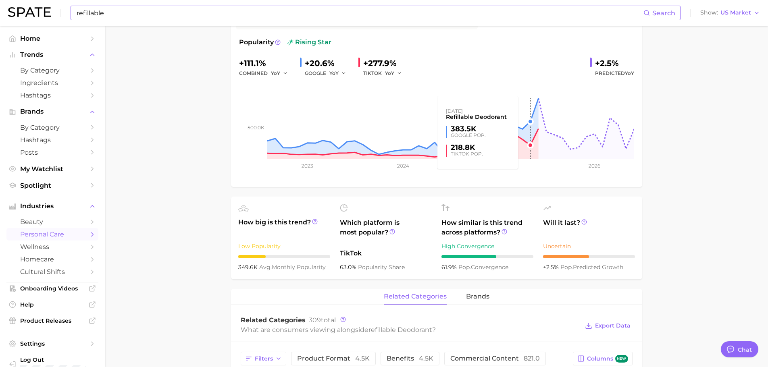
scroll to position [121, 0]
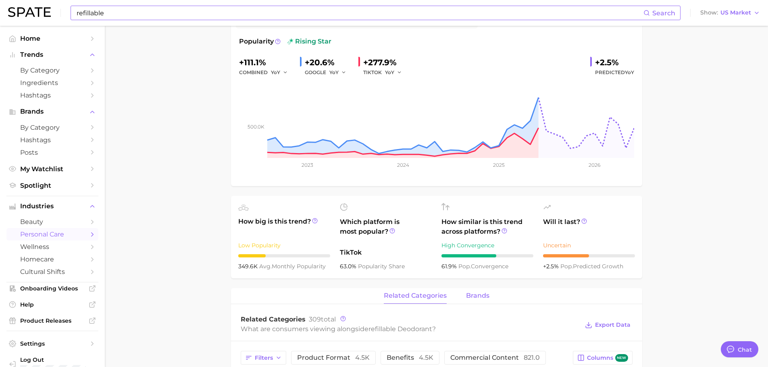
click at [482, 292] on span "brands" at bounding box center [477, 295] width 23 height 7
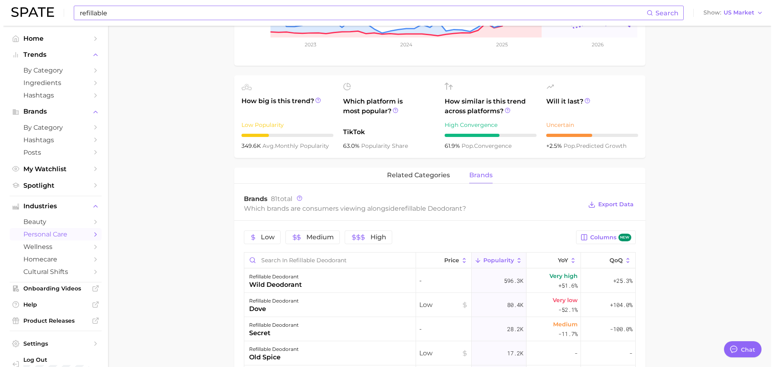
scroll to position [242, 0]
click at [279, 284] on div "wild deodorant" at bounding box center [272, 285] width 53 height 10
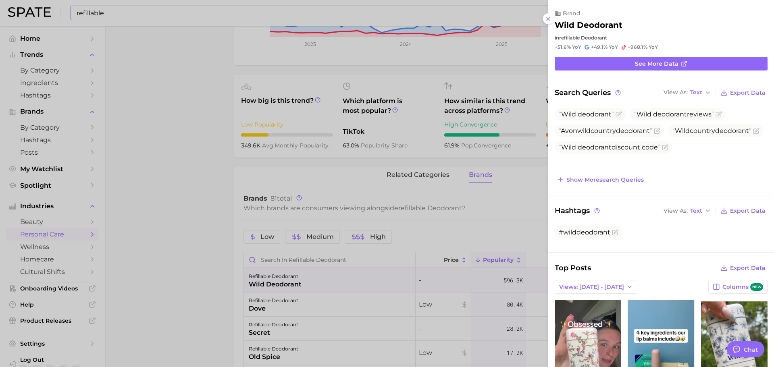
scroll to position [0, 0]
click at [672, 63] on span "See more data" at bounding box center [657, 63] width 44 height 7
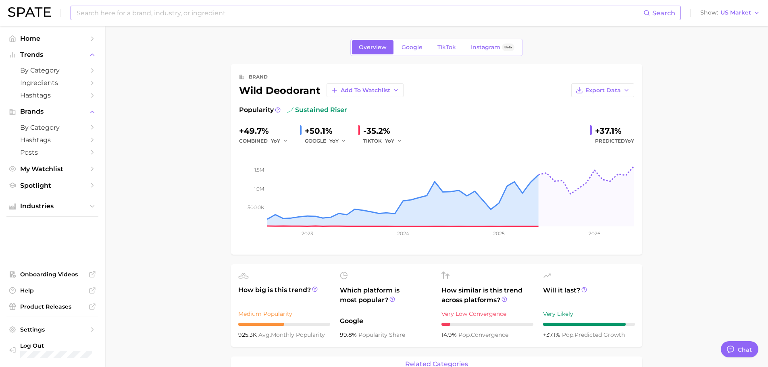
click at [127, 14] on input at bounding box center [360, 13] width 568 height 14
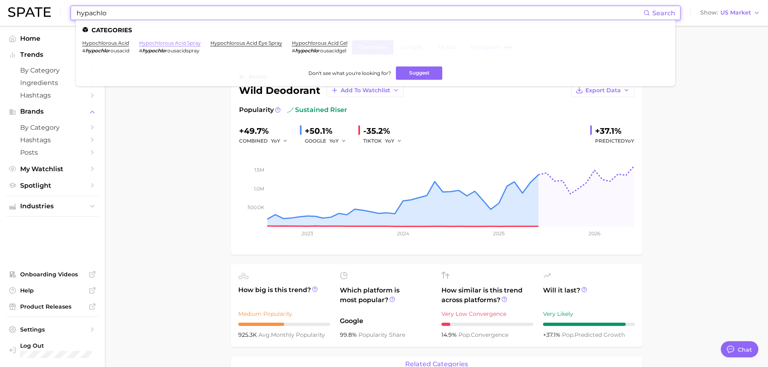
type input "hypachlo"
click at [167, 43] on link "hypochlorous acid spray" at bounding box center [170, 43] width 62 height 6
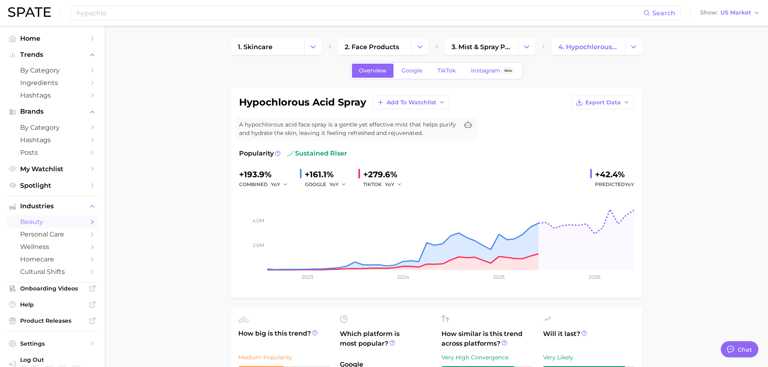
click at [141, 2] on div "hypachlo Search Show US Market" at bounding box center [384, 13] width 752 height 26
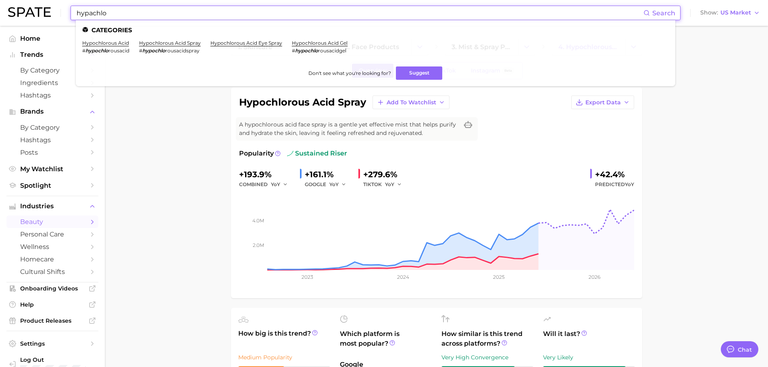
drag, startPoint x: 131, startPoint y: 10, endPoint x: 72, endPoint y: 2, distance: 59.9
click at [72, 2] on div "hypachlo Search Categories hypochlorous acid # hypochlo rousacid hypochlorous a…" at bounding box center [384, 13] width 752 height 26
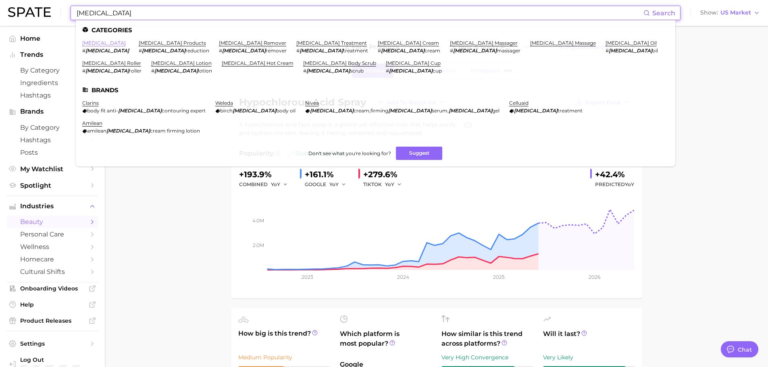
click at [90, 40] on link "[MEDICAL_DATA]" at bounding box center [104, 43] width 44 height 6
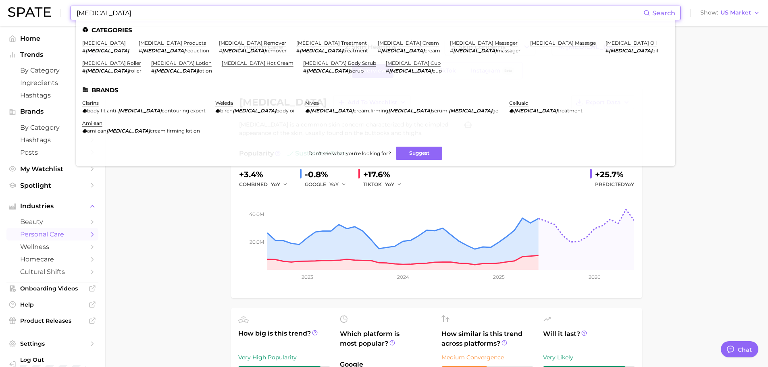
click at [86, 14] on input "[MEDICAL_DATA]" at bounding box center [360, 13] width 568 height 14
drag, startPoint x: 79, startPoint y: 11, endPoint x: 127, endPoint y: 13, distance: 47.2
click at [127, 13] on input "[MEDICAL_DATA]" at bounding box center [360, 13] width 568 height 14
type input "c"
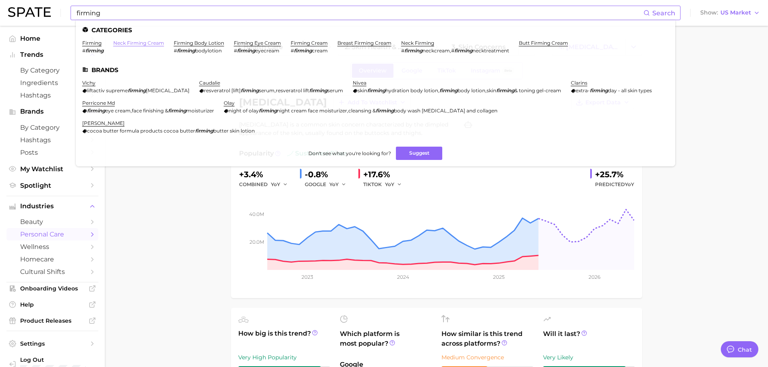
click at [144, 44] on link "neck firming cream" at bounding box center [138, 43] width 51 height 6
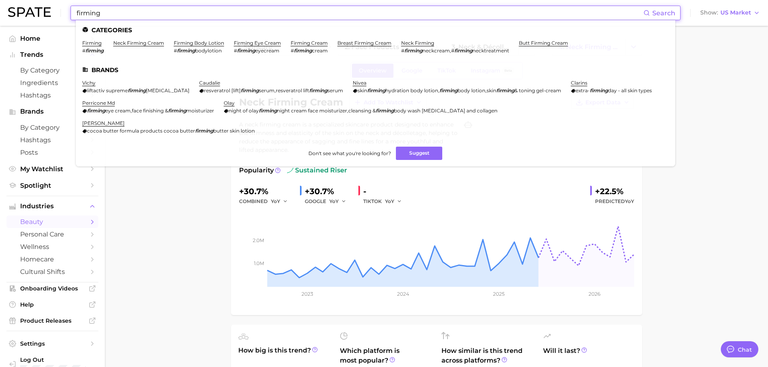
drag, startPoint x: 78, startPoint y: 13, endPoint x: 135, endPoint y: 15, distance: 56.9
click at [135, 15] on input "firming" at bounding box center [360, 13] width 568 height 14
type input "f"
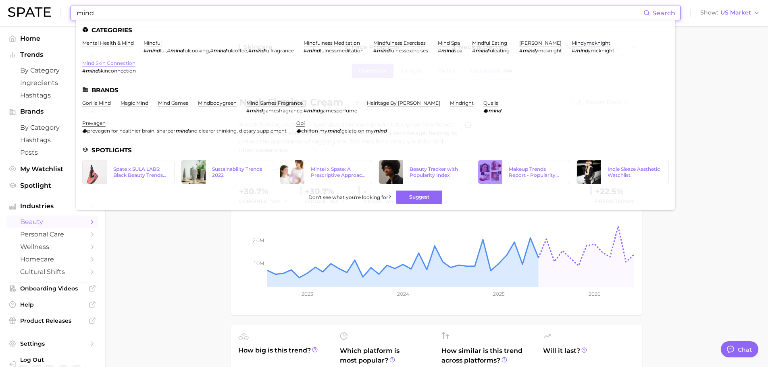
type input "mind"
click at [116, 65] on link "mind skin connection" at bounding box center [108, 63] width 53 height 6
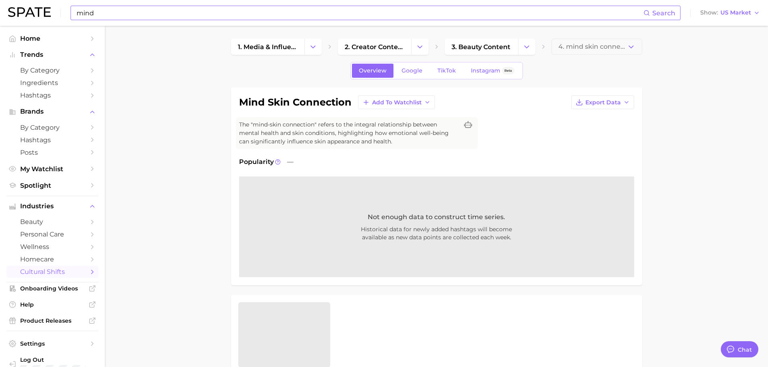
click at [102, 13] on input "mind" at bounding box center [360, 13] width 568 height 14
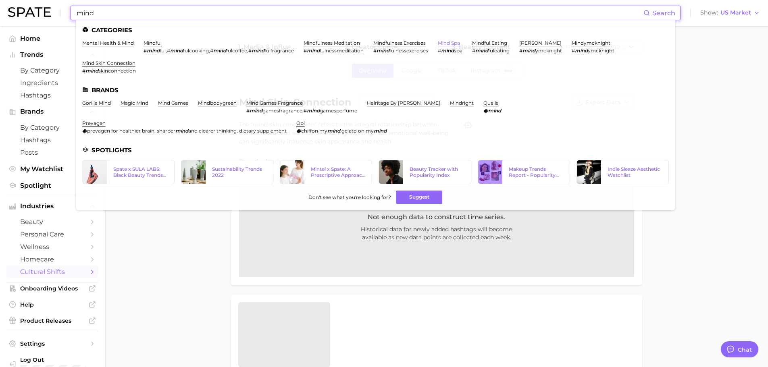
click at [455, 41] on link "mind spa" at bounding box center [449, 43] width 22 height 6
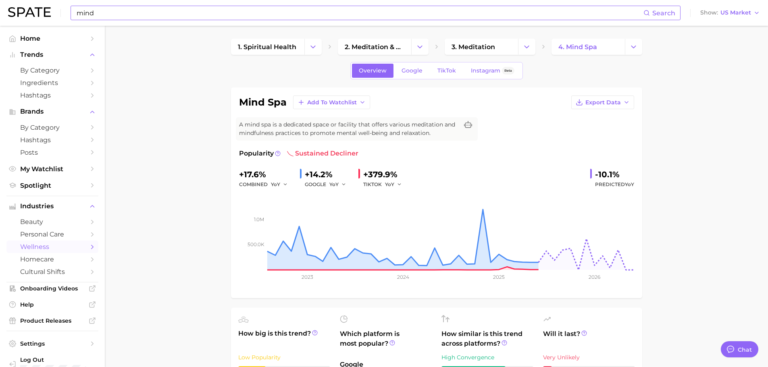
click at [129, 12] on input "mind" at bounding box center [360, 13] width 568 height 14
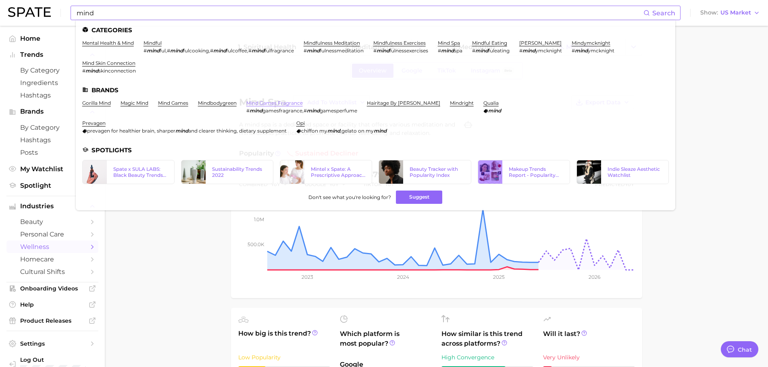
click at [288, 104] on link "mind games fragrance" at bounding box center [274, 103] width 56 height 6
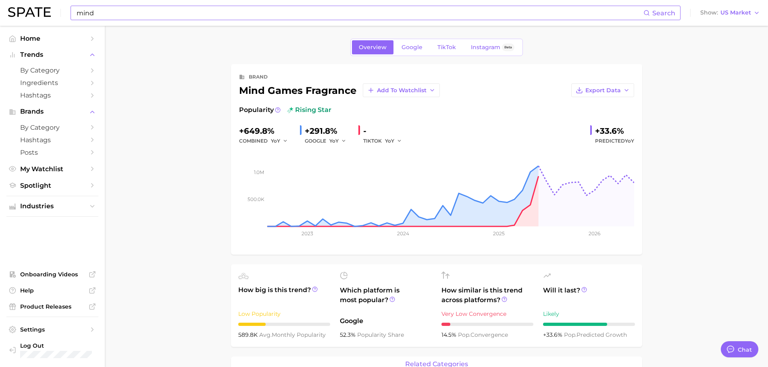
click at [79, 8] on input "mind" at bounding box center [360, 13] width 568 height 14
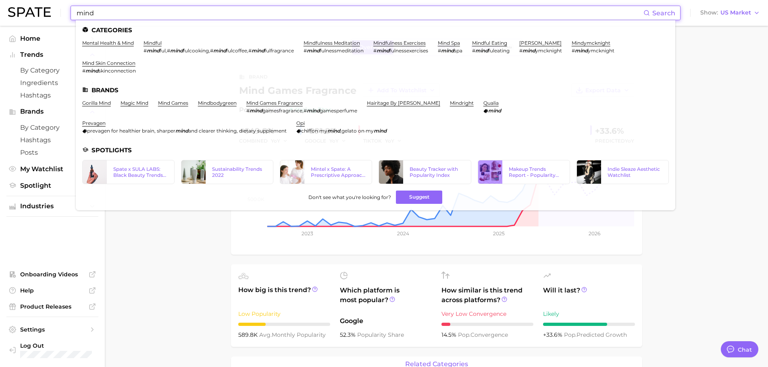
drag, startPoint x: 79, startPoint y: 10, endPoint x: 106, endPoint y: 10, distance: 27.0
click at [106, 10] on input "mind" at bounding box center [360, 13] width 568 height 14
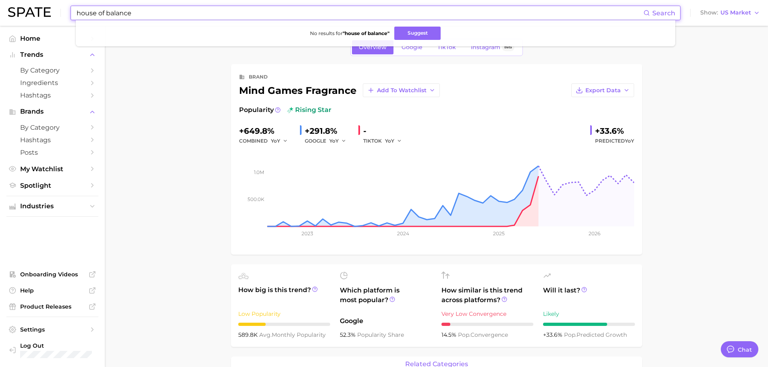
drag, startPoint x: 76, startPoint y: 13, endPoint x: 171, endPoint y: 4, distance: 94.8
click at [171, 4] on div "house of balance Search No results for " house of balance " Suggest Show US Mar…" at bounding box center [384, 13] width 752 height 26
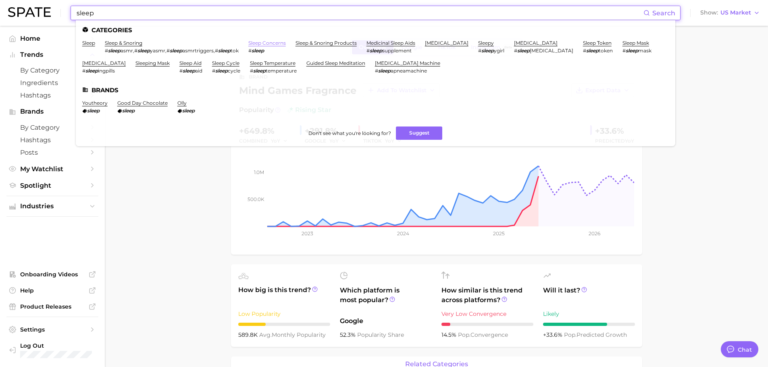
type input "sleep"
click at [269, 42] on link "sleep concerns" at bounding box center [266, 43] width 37 height 6
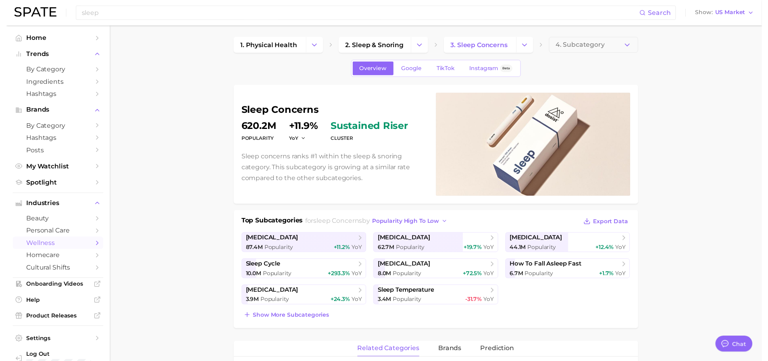
scroll to position [1, 0]
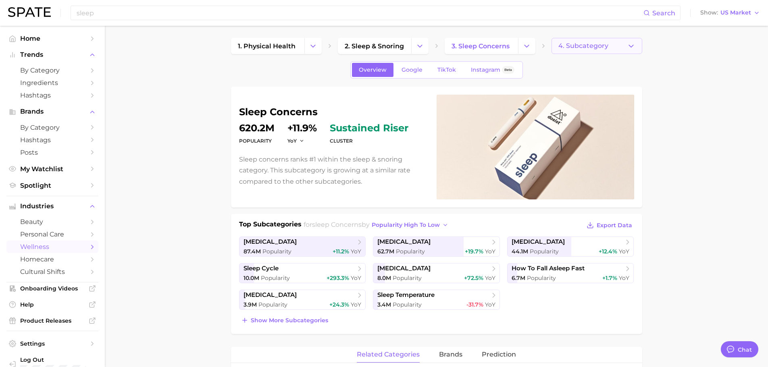
click at [604, 41] on button "4. Subcategory" at bounding box center [597, 46] width 91 height 16
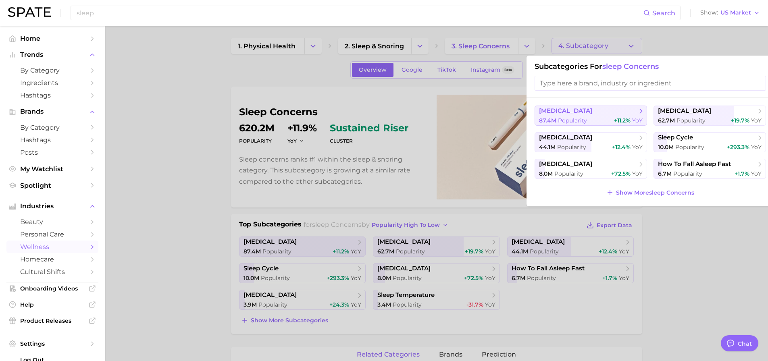
click at [579, 117] on span "Popularity" at bounding box center [572, 120] width 29 height 7
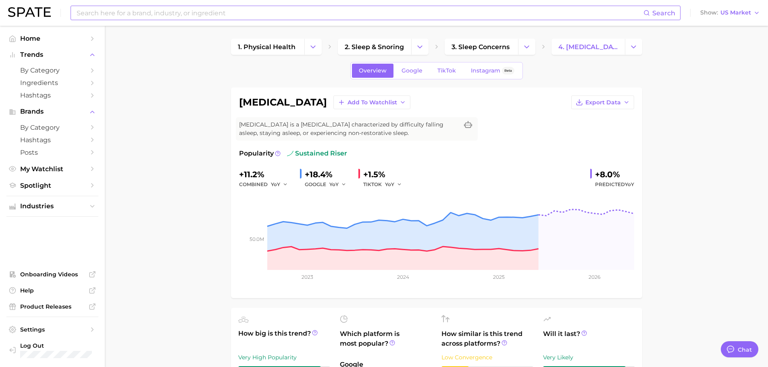
click at [102, 11] on input at bounding box center [360, 13] width 568 height 14
type input "r"
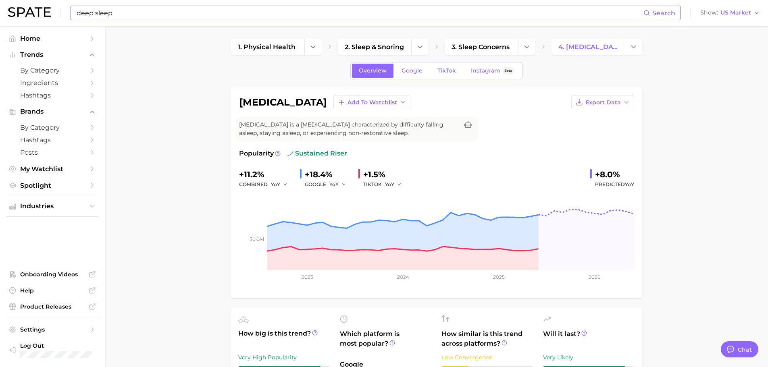
click at [130, 12] on input "deep sleep" at bounding box center [360, 13] width 568 height 14
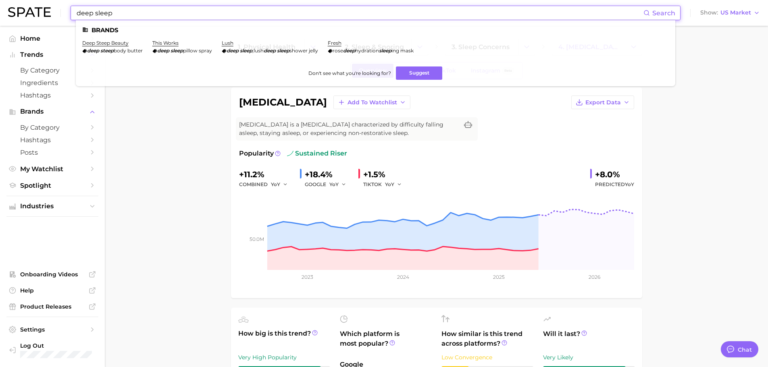
drag, startPoint x: 77, startPoint y: 15, endPoint x: 146, endPoint y: 14, distance: 68.9
click at [146, 14] on input "deep sleep" at bounding box center [360, 13] width 568 height 14
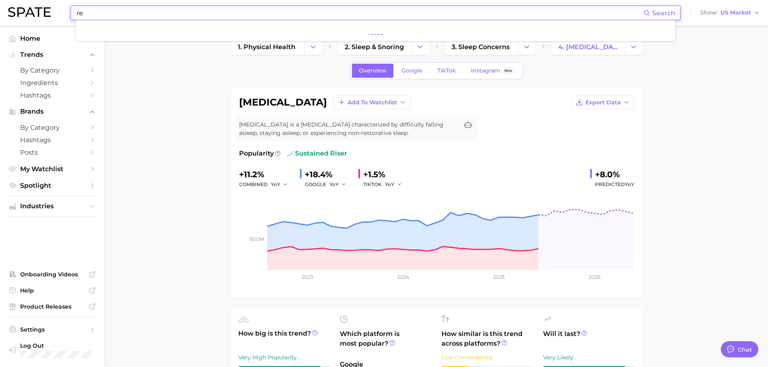
type input "r"
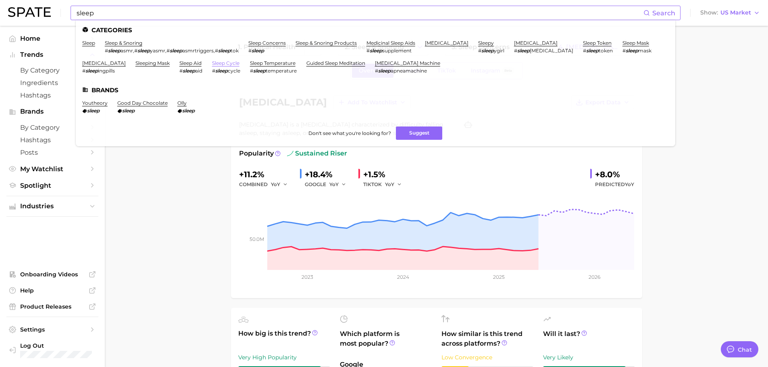
click at [223, 62] on link "sleep cycle" at bounding box center [225, 63] width 27 height 6
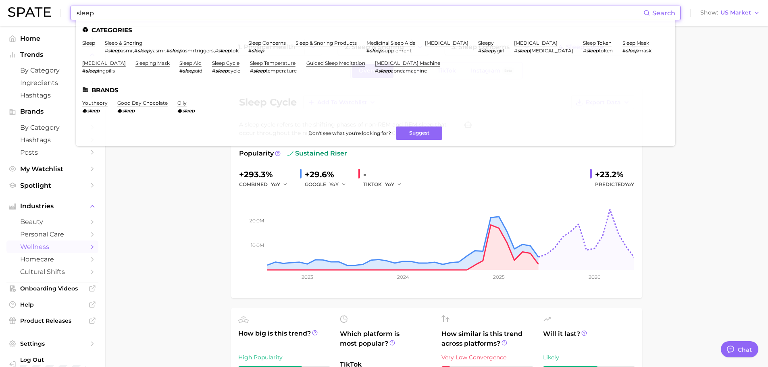
click at [117, 14] on input "sleep" at bounding box center [360, 13] width 568 height 14
drag, startPoint x: 78, startPoint y: 13, endPoint x: 133, endPoint y: 12, distance: 54.8
click at [133, 12] on input "sleep" at bounding box center [360, 13] width 568 height 14
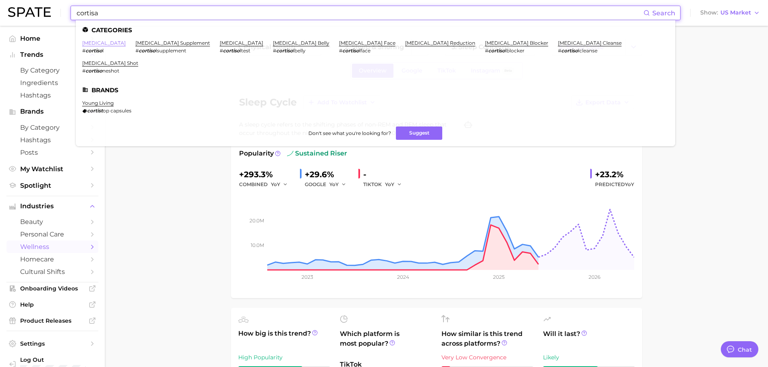
click at [93, 44] on link "[MEDICAL_DATA]" at bounding box center [104, 43] width 44 height 6
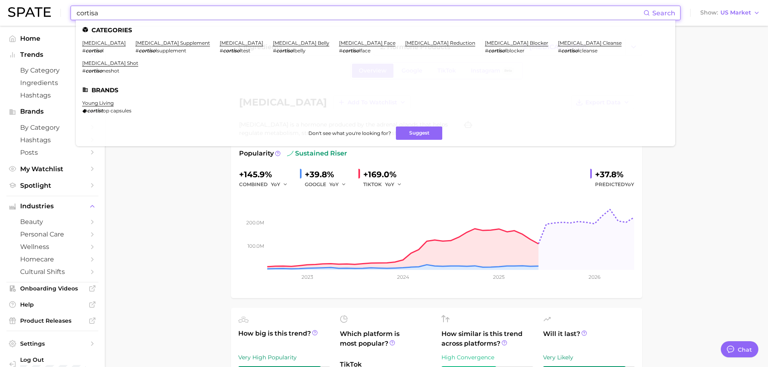
drag, startPoint x: 79, startPoint y: 12, endPoint x: 115, endPoint y: 12, distance: 35.9
click at [115, 12] on input "cortisa" at bounding box center [360, 13] width 568 height 14
type input "c"
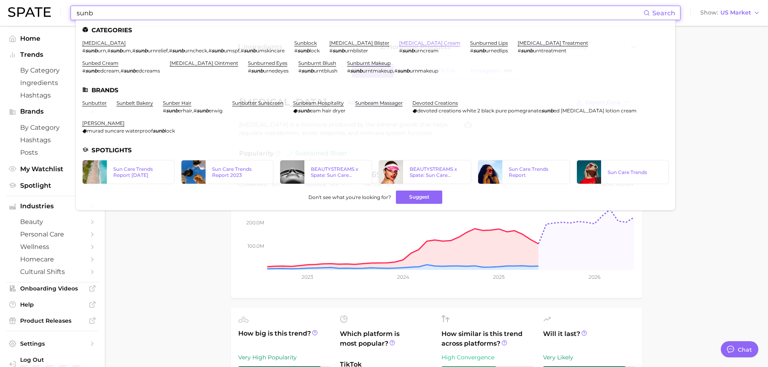
click at [403, 42] on link "[MEDICAL_DATA] cream" at bounding box center [429, 43] width 61 height 6
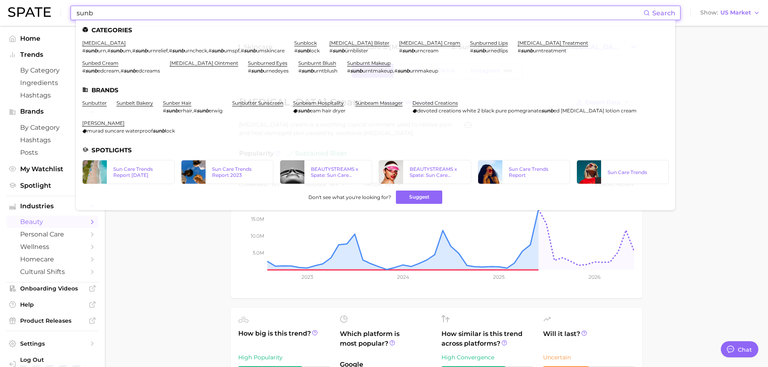
click at [125, 12] on input "sunb" at bounding box center [360, 13] width 568 height 14
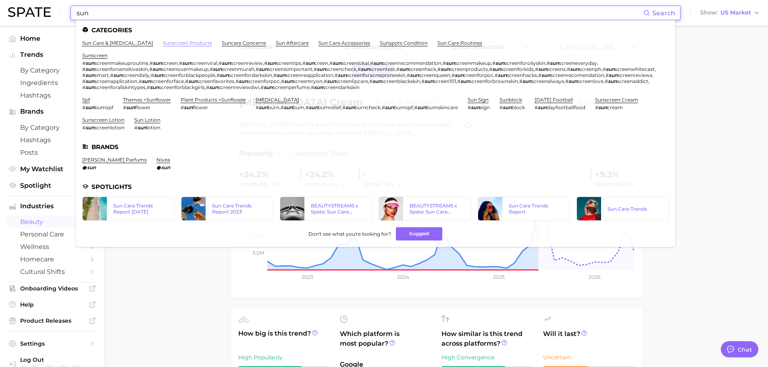
type input "sun"
click at [163, 42] on link "sunscreen products" at bounding box center [187, 43] width 49 height 6
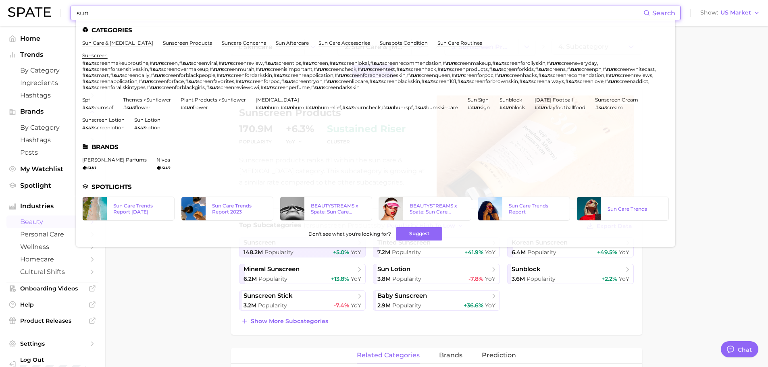
click at [92, 15] on input "sun" at bounding box center [360, 13] width 568 height 14
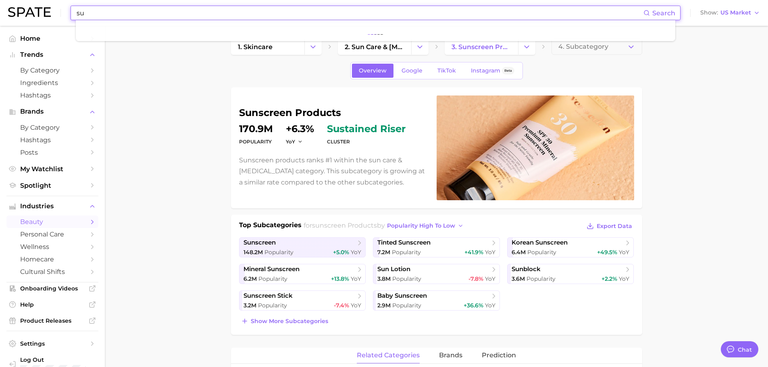
type input "s"
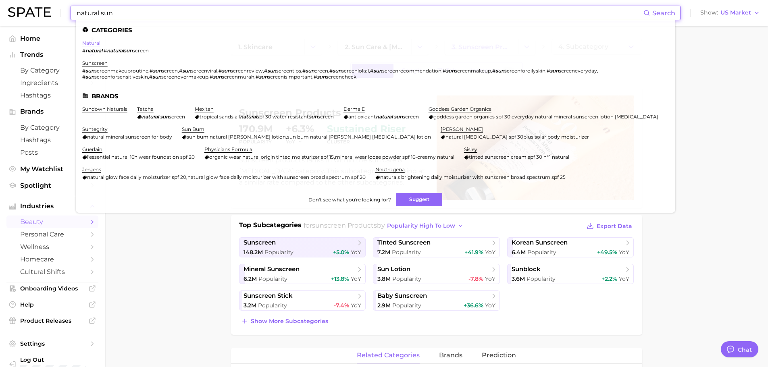
type input "natural sun"
click at [95, 44] on link "natural" at bounding box center [91, 43] width 18 height 6
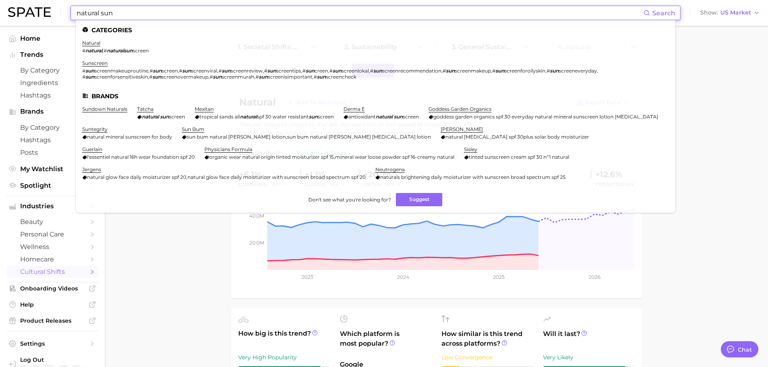
click at [93, 15] on input "natural sun" at bounding box center [360, 13] width 568 height 14
drag, startPoint x: 64, startPoint y: 12, endPoint x: 120, endPoint y: 12, distance: 56.0
click at [120, 12] on div "natural sun Search Categories natural # natural , # naturalsun screen sunscreen…" at bounding box center [384, 13] width 752 height 26
click at [109, 14] on input "natural sun" at bounding box center [360, 13] width 568 height 14
click at [100, 63] on link "sunscreen" at bounding box center [94, 63] width 25 height 6
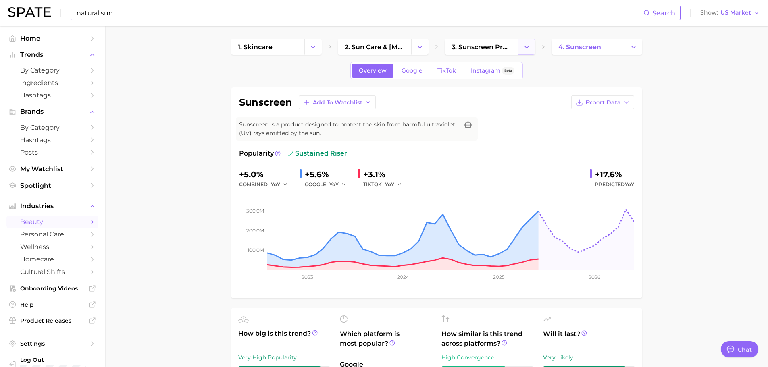
click at [531, 46] on button "Change Category" at bounding box center [526, 47] width 17 height 16
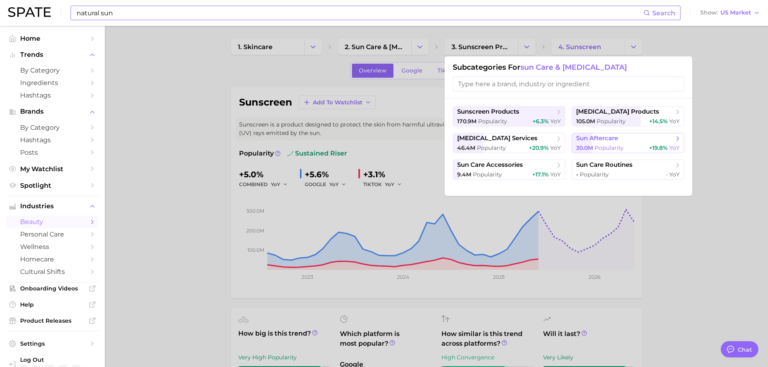
click at [604, 138] on span "sun aftercare" at bounding box center [597, 139] width 42 height 8
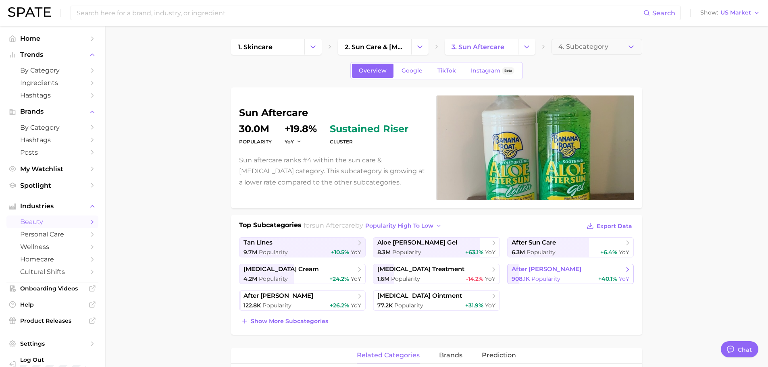
click at [533, 276] on span "Popularity" at bounding box center [545, 278] width 29 height 7
